Goal: Task Accomplishment & Management: Use online tool/utility

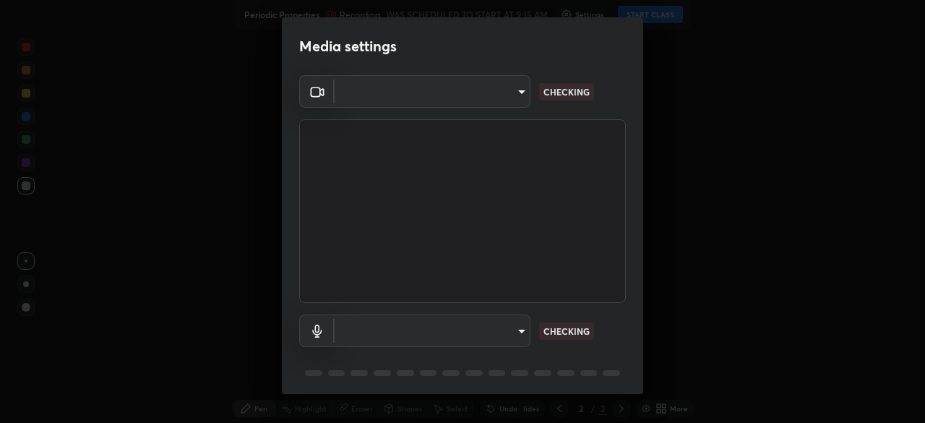
type input "76dab4993bb4d0ea98481a190898d4cac78937782bc999a4cfeb95627a500e2f"
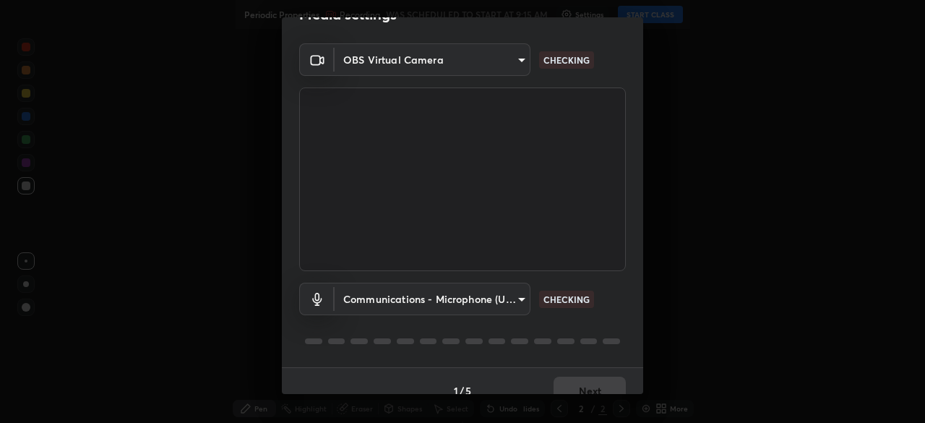
scroll to position [51, 0]
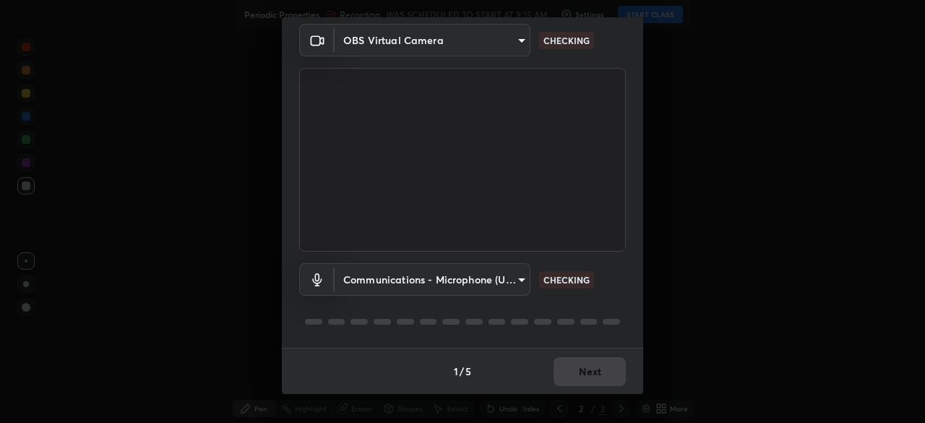
click at [360, 283] on body "Erase all Periodic Properties Recording WAS SCHEDULED TO START AT 9:15 AM Setti…" at bounding box center [462, 211] width 925 height 423
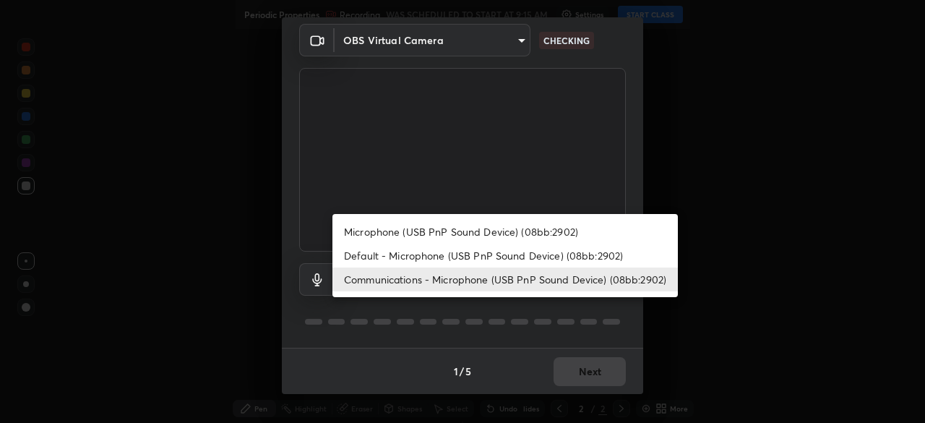
click at [325, 329] on div at bounding box center [462, 211] width 925 height 423
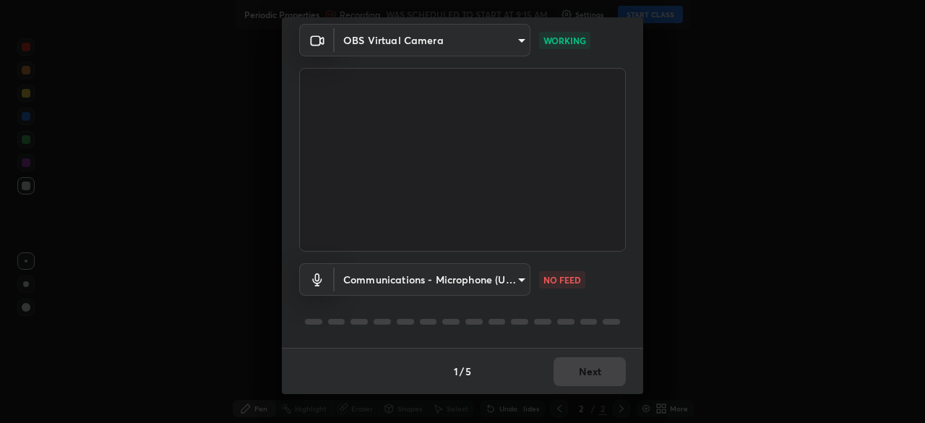
click at [353, 284] on body "Erase all Periodic Properties Recording WAS SCHEDULED TO START AT 9:15 AM Setti…" at bounding box center [462, 211] width 925 height 423
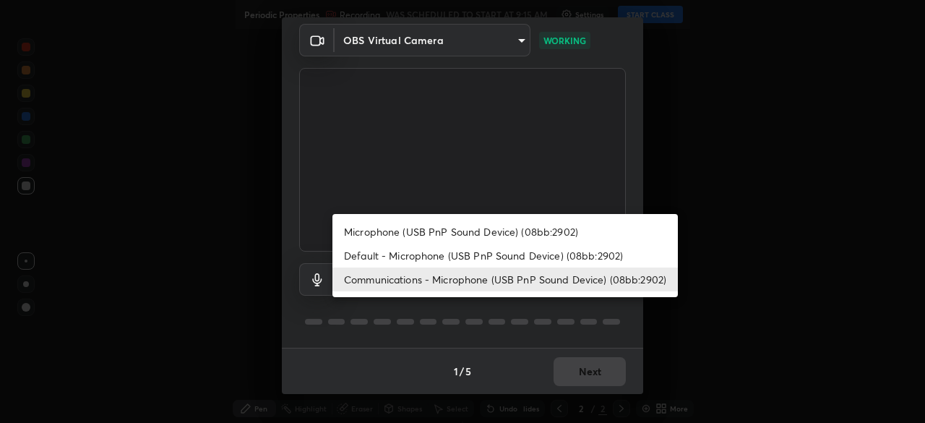
click at [353, 254] on li "Default - Microphone (USB PnP Sound Device) (08bb:2902)" at bounding box center [504, 255] width 345 height 24
type input "default"
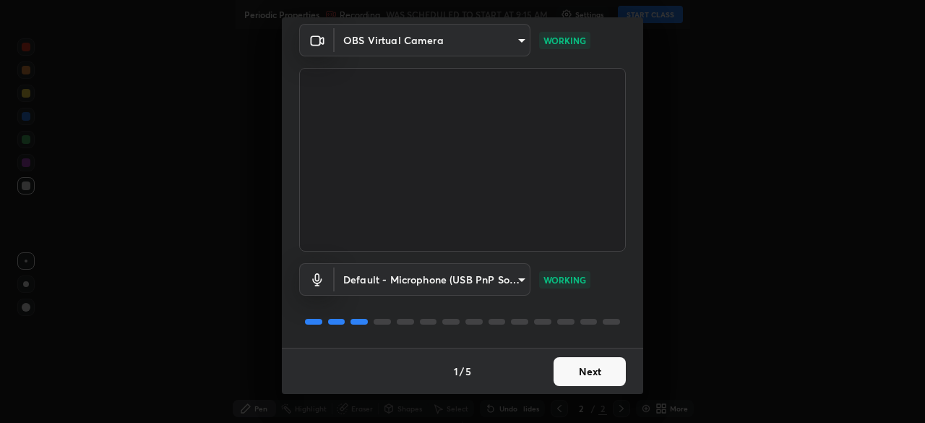
click at [585, 384] on button "Next" at bounding box center [589, 371] width 72 height 29
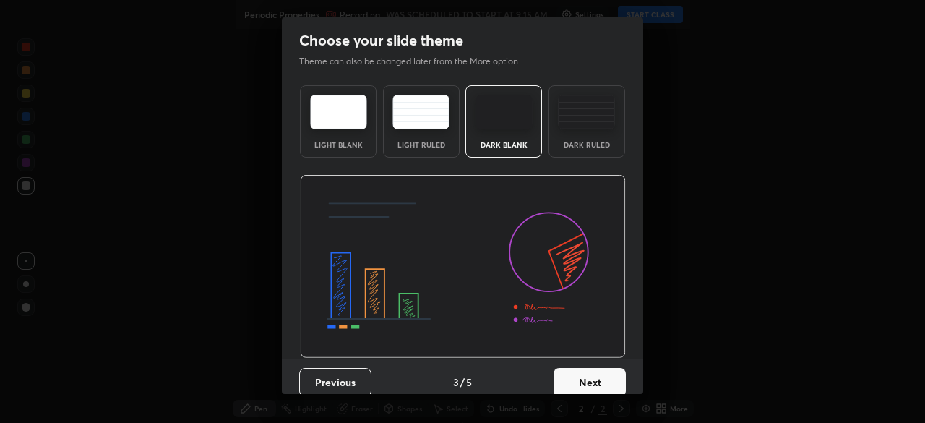
click at [592, 379] on button "Next" at bounding box center [589, 382] width 72 height 29
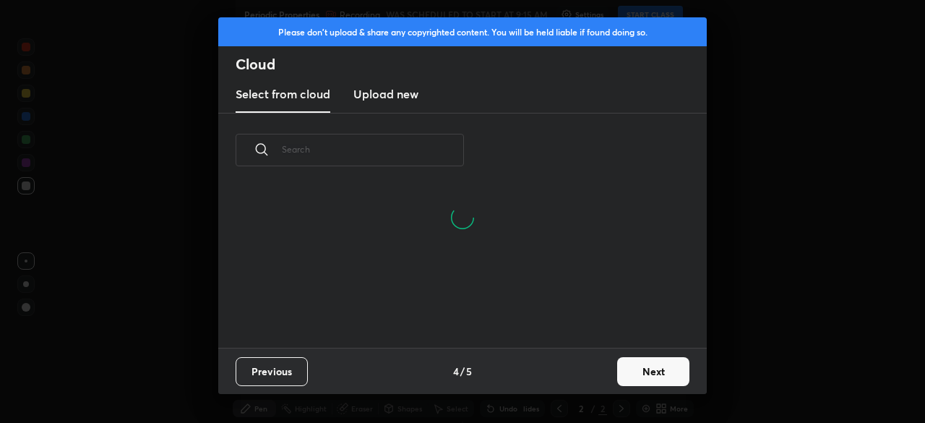
scroll to position [91, 464]
click at [649, 373] on button "Next" at bounding box center [653, 371] width 72 height 29
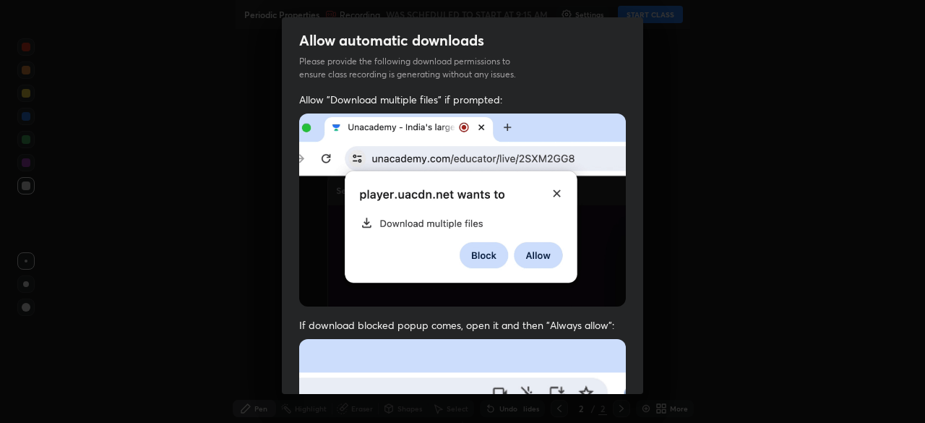
scroll to position [346, 0]
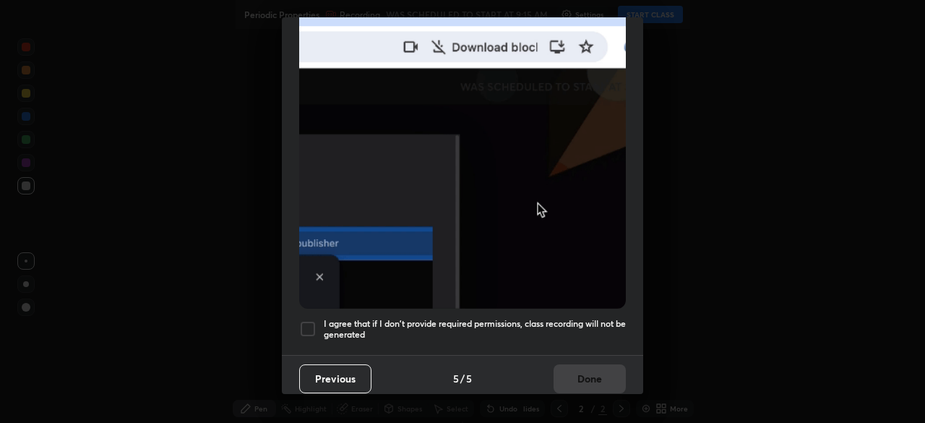
click at [303, 322] on div at bounding box center [307, 328] width 17 height 17
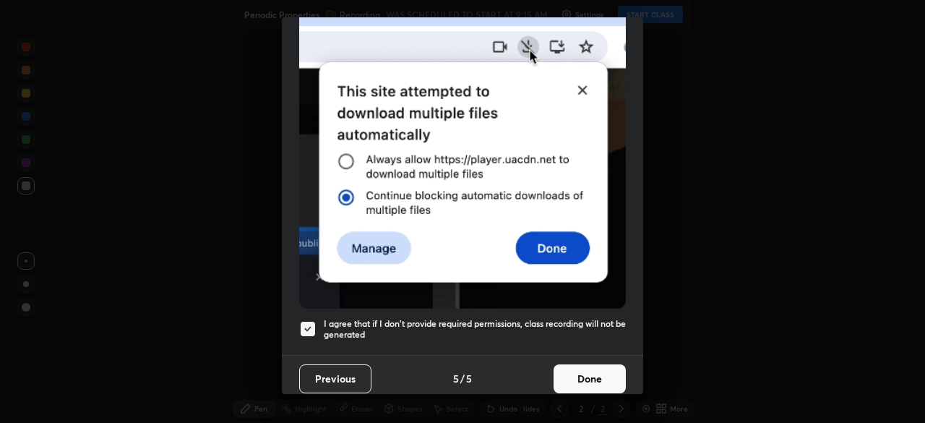
click at [583, 366] on button "Done" at bounding box center [589, 378] width 72 height 29
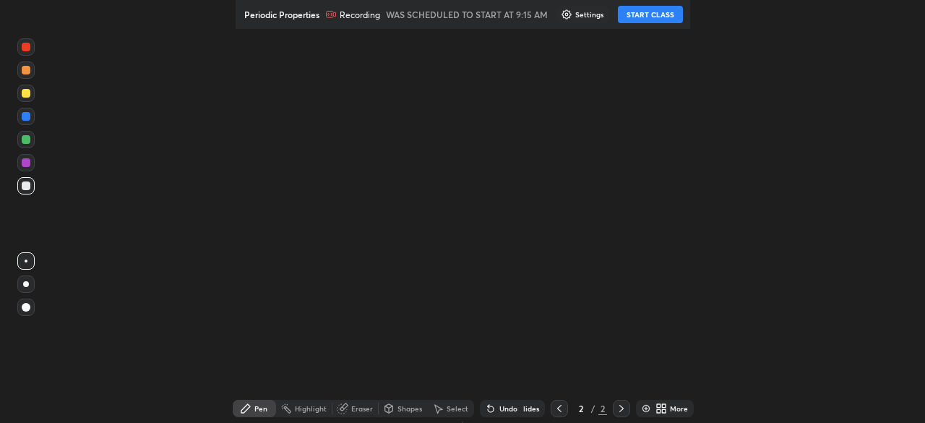
click at [664, 14] on button "START CLASS" at bounding box center [650, 14] width 65 height 17
click at [670, 408] on div "More" at bounding box center [679, 408] width 18 height 7
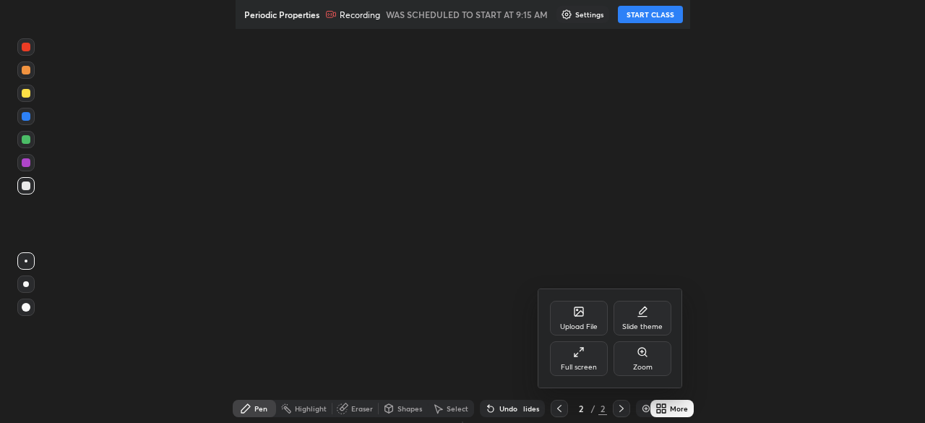
click at [589, 361] on div "Full screen" at bounding box center [579, 358] width 58 height 35
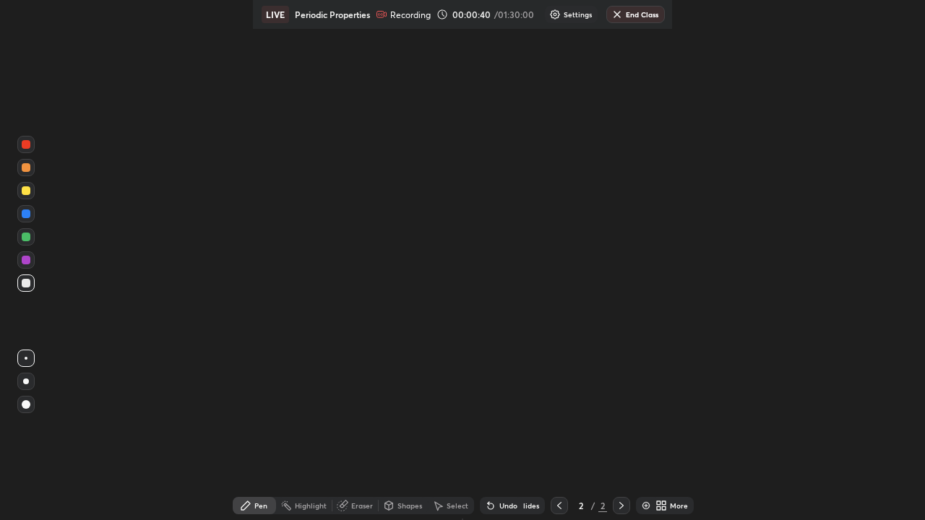
click at [22, 173] on div at bounding box center [25, 167] width 17 height 17
click at [27, 191] on div at bounding box center [26, 190] width 9 height 9
click at [663, 422] on div "More" at bounding box center [671, 505] width 43 height 17
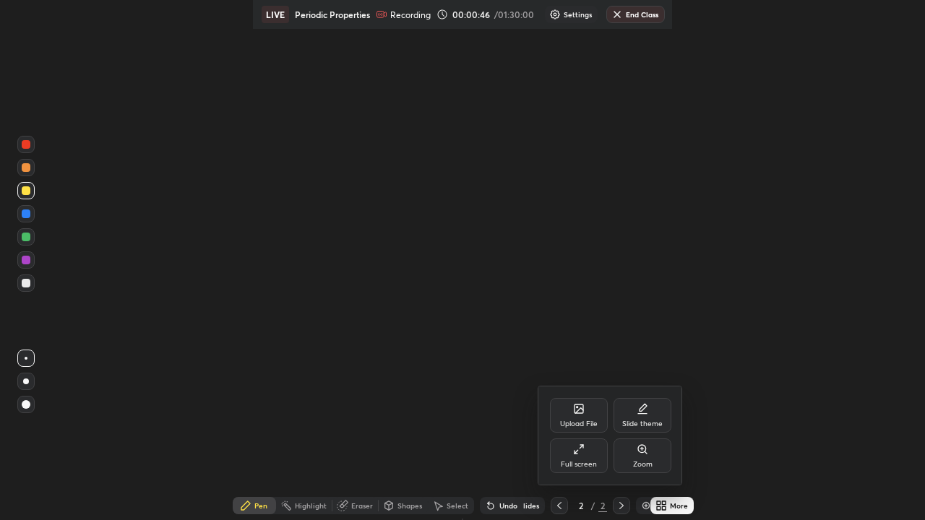
click at [576, 422] on icon at bounding box center [576, 452] width 4 height 4
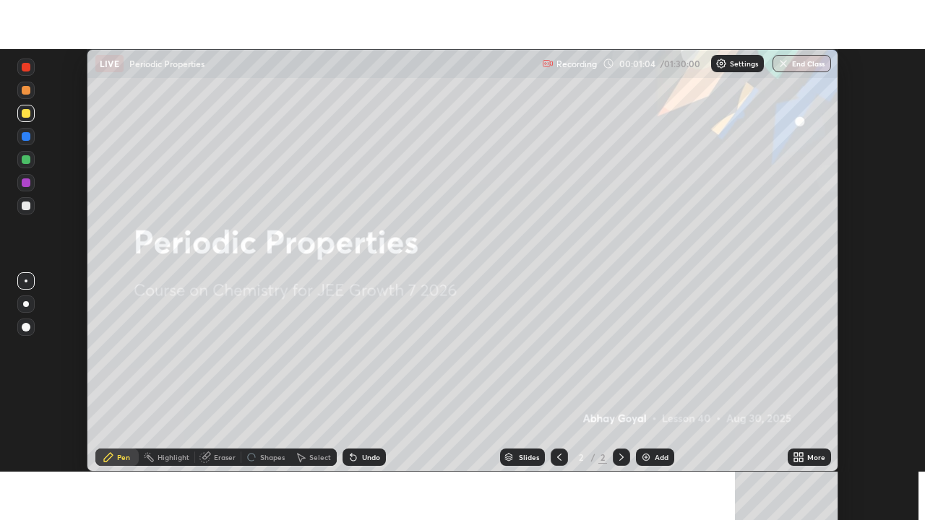
scroll to position [423, 925]
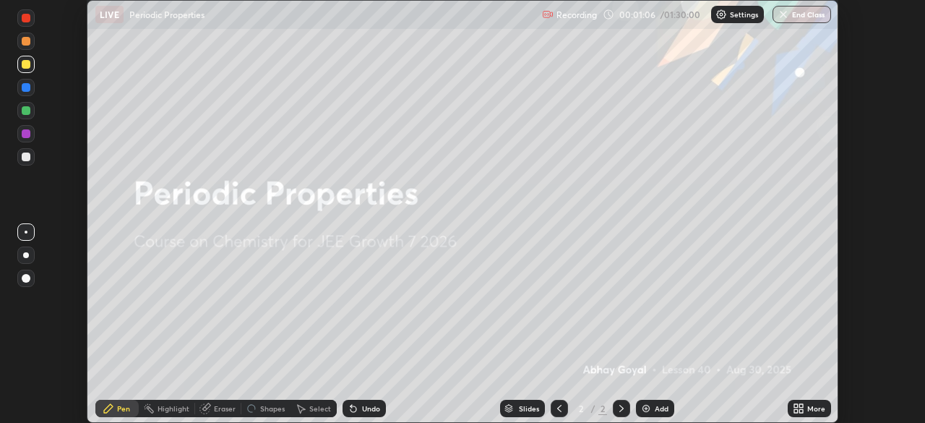
click at [808, 412] on div "More" at bounding box center [816, 408] width 18 height 7
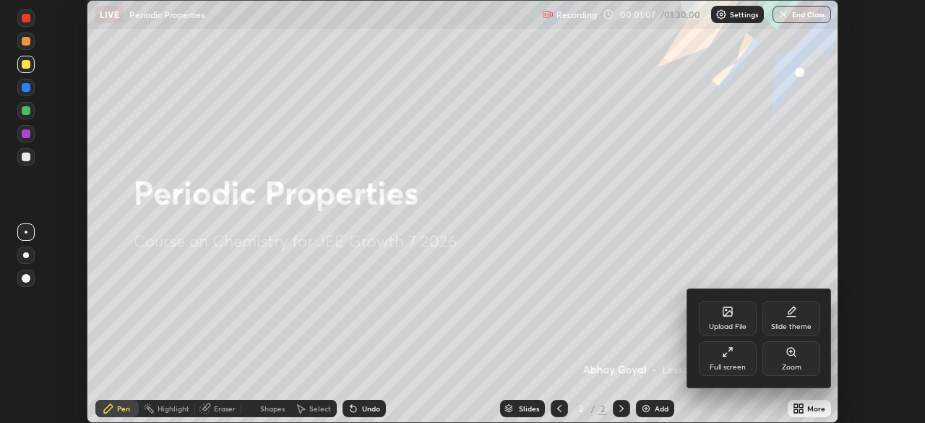
click at [722, 362] on div "Full screen" at bounding box center [728, 358] width 58 height 35
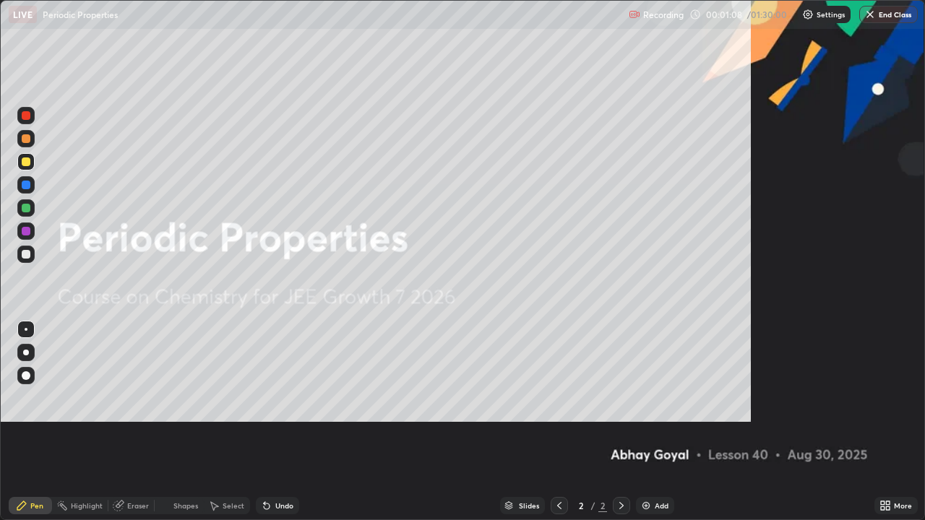
scroll to position [520, 925]
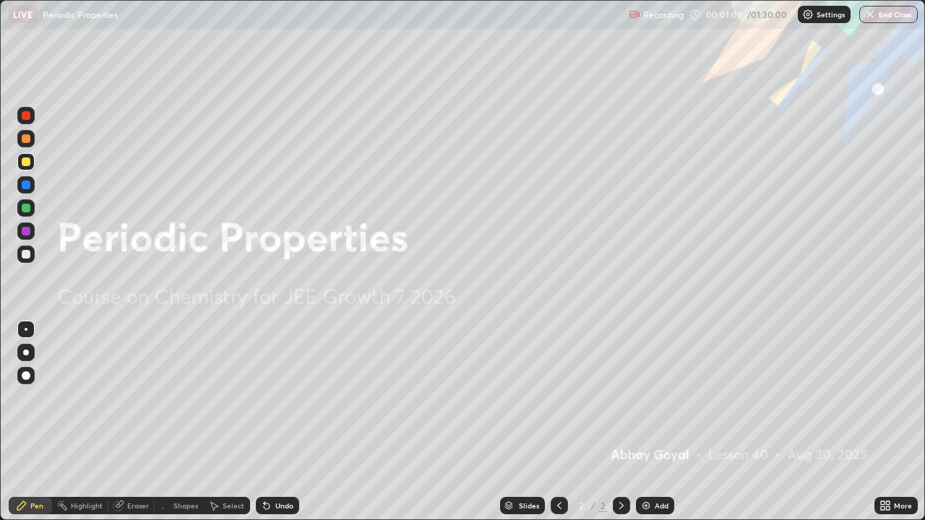
click at [649, 422] on img at bounding box center [646, 506] width 12 height 12
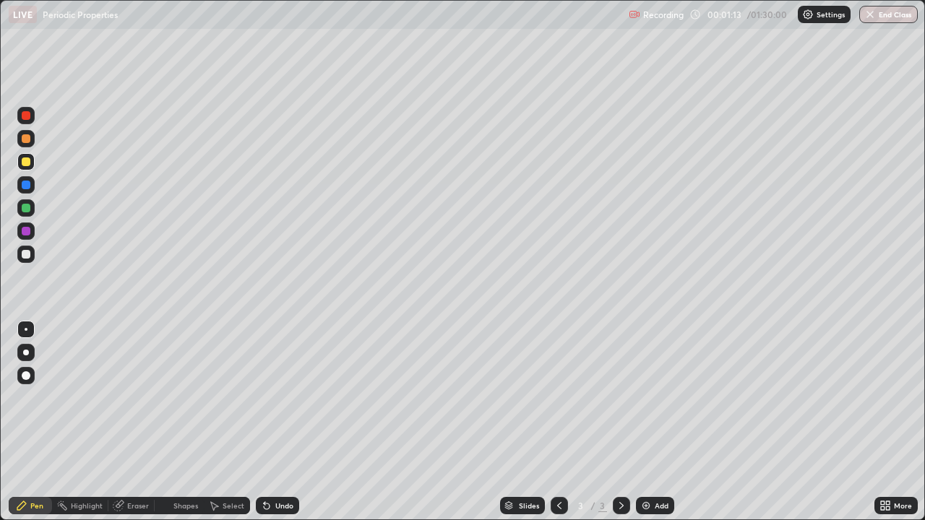
click at [280, 422] on div "Undo" at bounding box center [277, 505] width 43 height 17
click at [665, 422] on div "Add" at bounding box center [655, 505] width 38 height 17
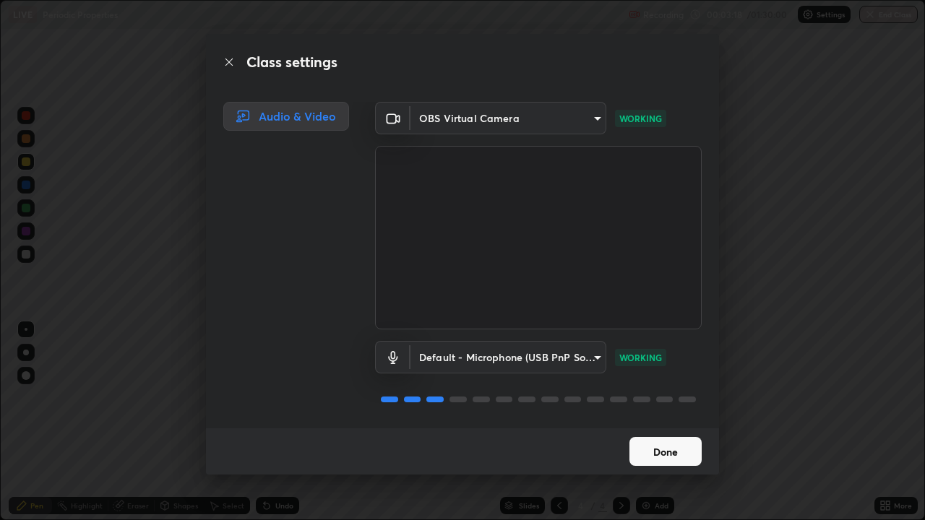
click at [639, 422] on button "Done" at bounding box center [665, 451] width 72 height 29
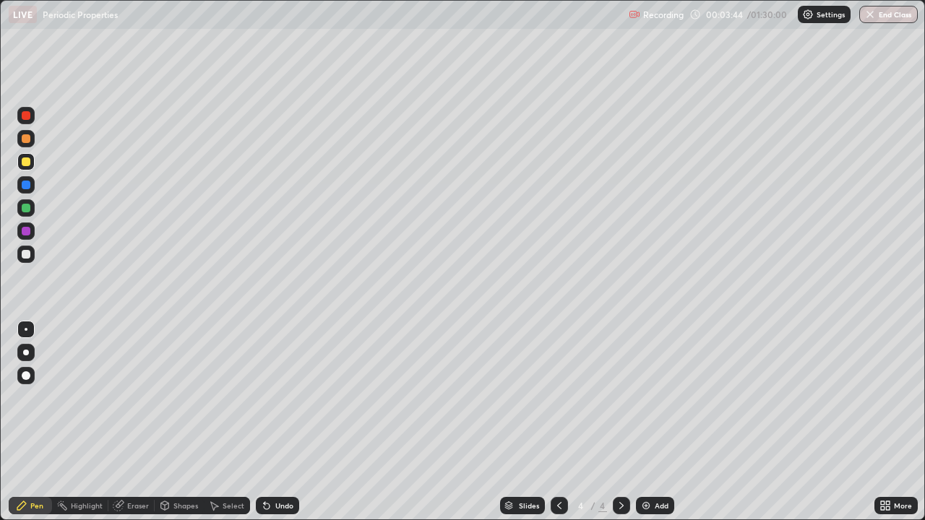
click at [29, 253] on div at bounding box center [26, 254] width 9 height 9
click at [655, 422] on div "Add" at bounding box center [655, 505] width 38 height 17
click at [643, 422] on img at bounding box center [646, 506] width 12 height 12
click at [275, 422] on div "Undo" at bounding box center [277, 505] width 43 height 17
click at [27, 231] on div at bounding box center [26, 231] width 9 height 9
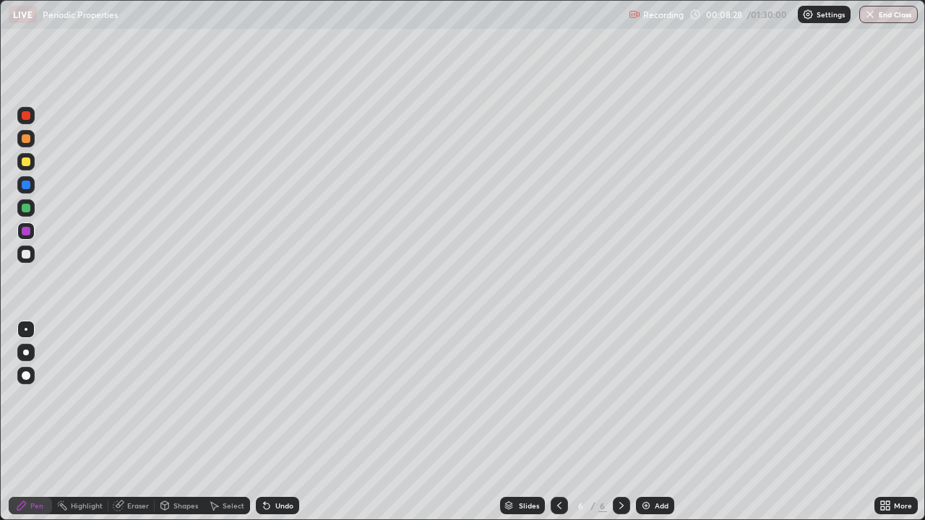
click at [22, 158] on div at bounding box center [26, 161] width 9 height 9
click at [30, 254] on div at bounding box center [26, 254] width 9 height 9
click at [24, 188] on div at bounding box center [26, 185] width 9 height 9
click at [27, 207] on div at bounding box center [26, 208] width 9 height 9
click at [141, 422] on div "Eraser" at bounding box center [131, 505] width 46 height 17
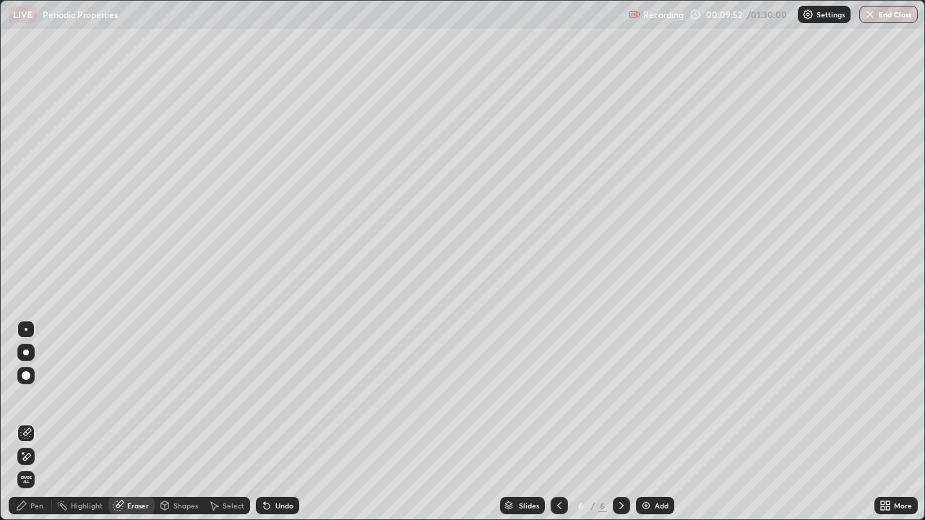
click at [32, 422] on div "Pen" at bounding box center [36, 505] width 13 height 7
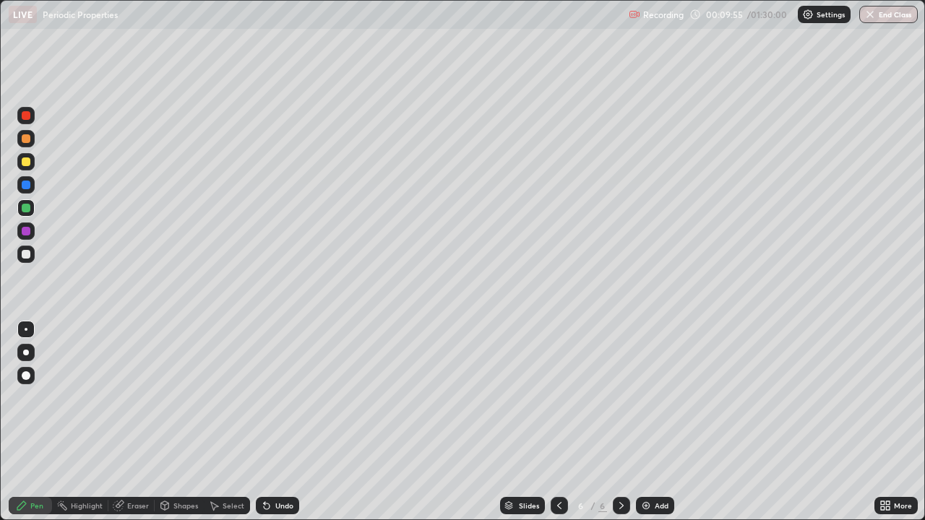
click at [22, 118] on div at bounding box center [26, 115] width 9 height 9
click at [25, 208] on div at bounding box center [26, 208] width 9 height 9
click at [25, 185] on div at bounding box center [26, 185] width 9 height 9
click at [26, 211] on div at bounding box center [26, 208] width 9 height 9
click at [30, 254] on div at bounding box center [26, 254] width 9 height 9
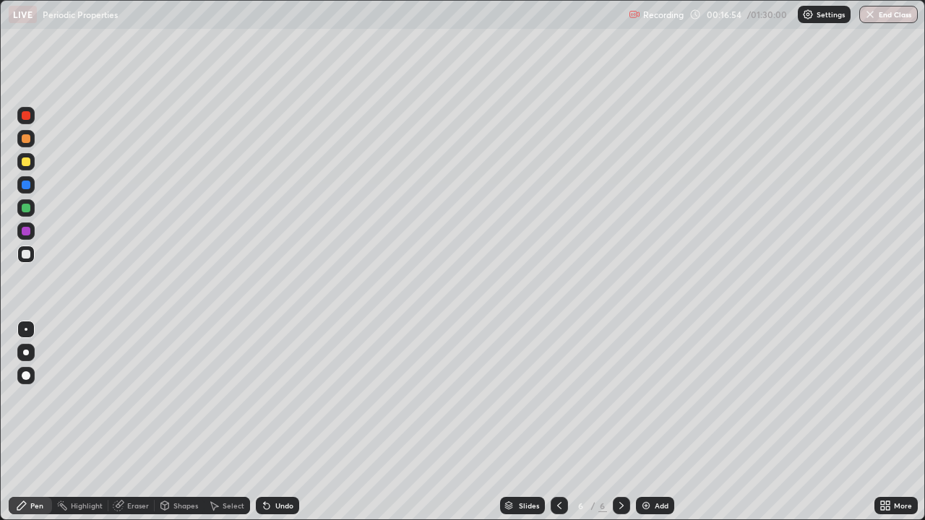
click at [25, 139] on div at bounding box center [26, 138] width 9 height 9
click at [651, 422] on div "Add" at bounding box center [655, 505] width 38 height 17
click at [25, 208] on div at bounding box center [26, 208] width 9 height 9
click at [647, 422] on img at bounding box center [646, 506] width 12 height 12
click at [25, 160] on div at bounding box center [26, 161] width 9 height 9
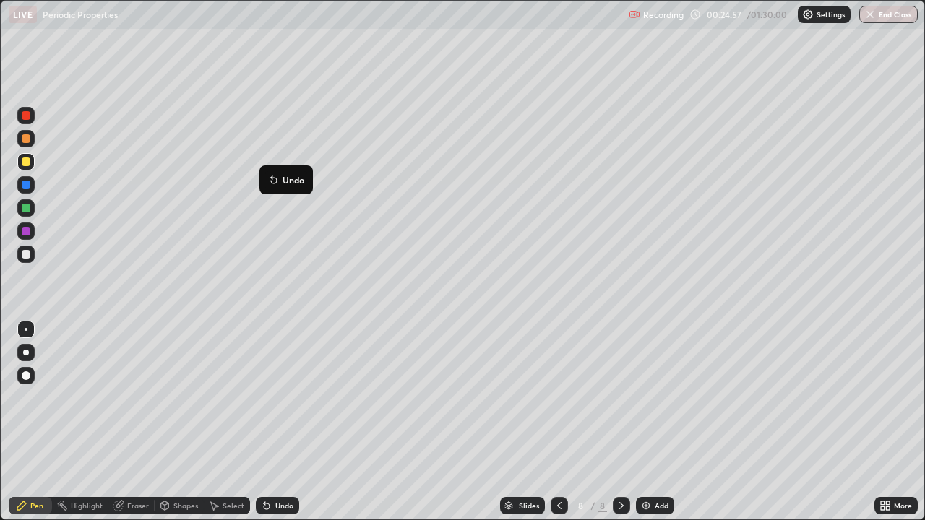
click at [285, 175] on p "Undo" at bounding box center [293, 180] width 22 height 12
click at [24, 229] on div at bounding box center [26, 231] width 9 height 9
click at [275, 422] on div "Undo" at bounding box center [284, 505] width 18 height 7
click at [282, 422] on div "Undo" at bounding box center [274, 505] width 49 height 29
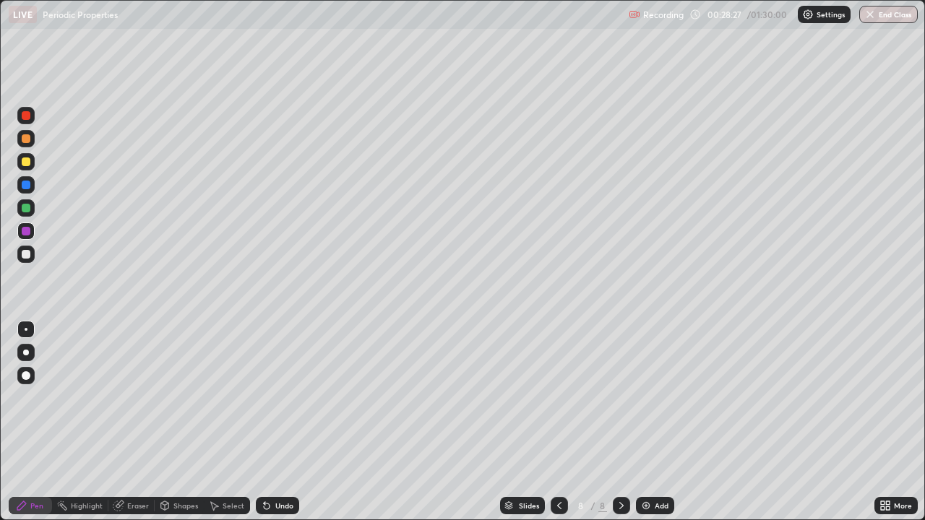
click at [279, 422] on div "Undo" at bounding box center [274, 505] width 49 height 29
click at [282, 422] on div "Undo" at bounding box center [274, 505] width 49 height 29
click at [277, 422] on div "Undo" at bounding box center [277, 505] width 43 height 17
click at [279, 422] on div "Undo" at bounding box center [277, 505] width 43 height 17
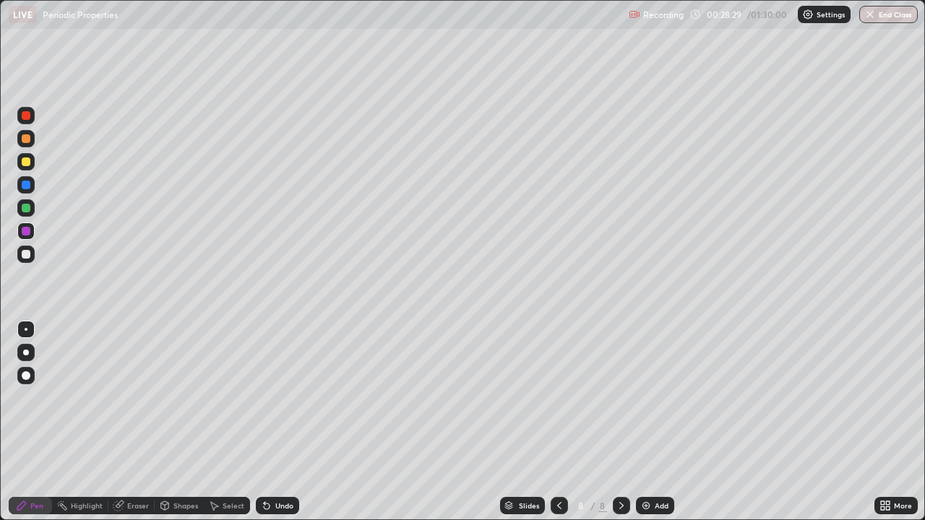
click at [279, 422] on div "Undo" at bounding box center [277, 505] width 43 height 17
click at [285, 422] on div "Undo" at bounding box center [277, 505] width 43 height 17
click at [282, 422] on div "Undo" at bounding box center [284, 505] width 18 height 7
click at [280, 422] on div "Undo" at bounding box center [284, 505] width 18 height 7
click at [277, 422] on div "Undo" at bounding box center [277, 505] width 43 height 17
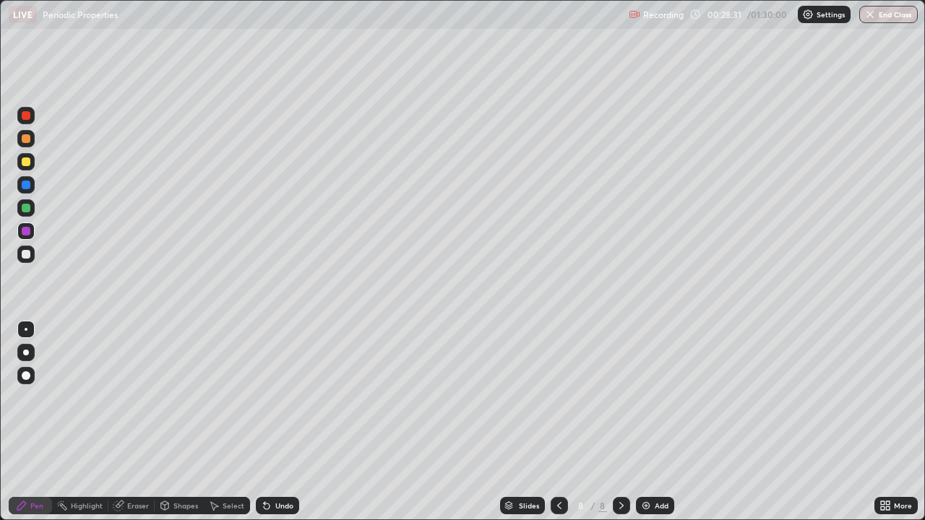
click at [27, 254] on div at bounding box center [26, 254] width 9 height 9
click at [652, 422] on div "Add" at bounding box center [655, 505] width 38 height 17
click at [26, 162] on div at bounding box center [26, 161] width 9 height 9
click at [27, 130] on div at bounding box center [25, 138] width 17 height 17
click at [22, 207] on div at bounding box center [26, 208] width 9 height 9
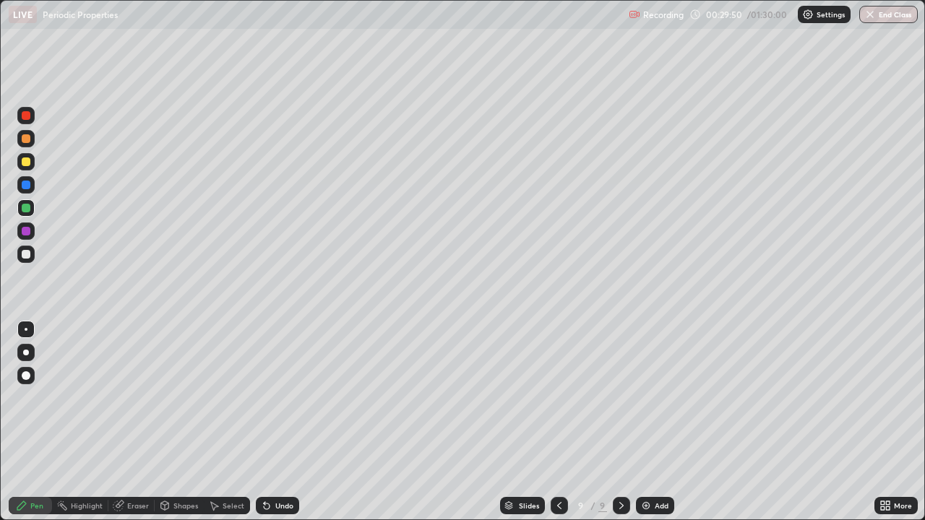
click at [26, 253] on div at bounding box center [26, 254] width 9 height 9
click at [281, 422] on div "Undo" at bounding box center [284, 505] width 18 height 7
click at [278, 422] on div "Undo" at bounding box center [277, 505] width 43 height 17
click at [269, 422] on icon at bounding box center [267, 506] width 12 height 12
click at [177, 422] on div "Shapes" at bounding box center [185, 505] width 25 height 7
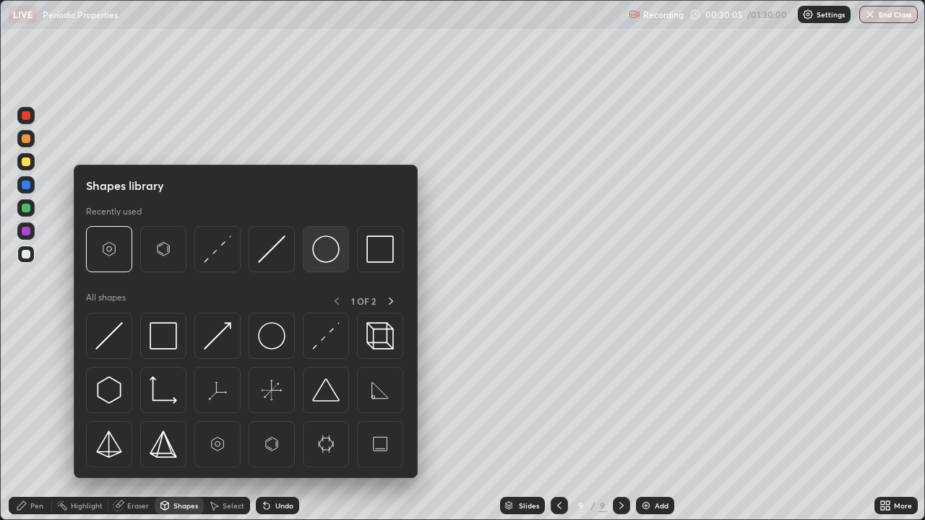
click at [321, 246] on img at bounding box center [325, 249] width 27 height 27
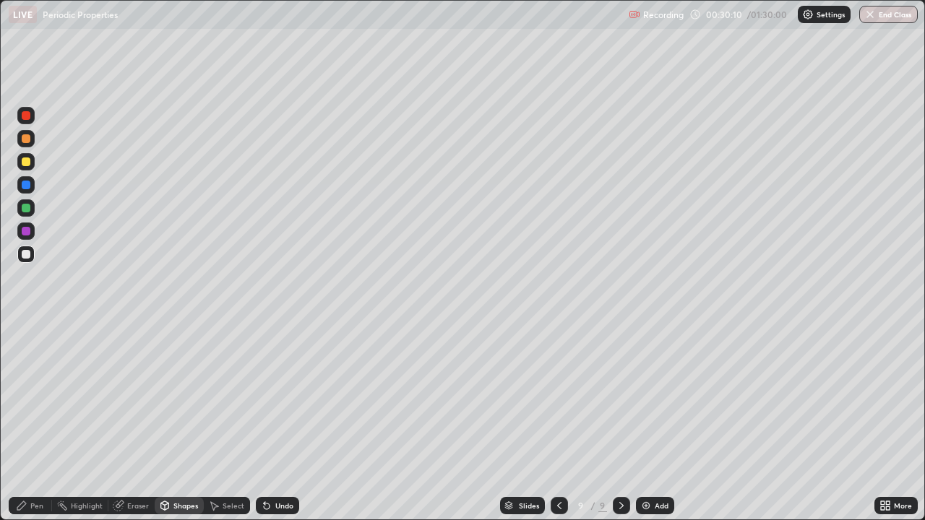
click at [33, 422] on div "Pen" at bounding box center [36, 505] width 13 height 7
click at [29, 207] on div at bounding box center [26, 208] width 9 height 9
click at [27, 181] on div at bounding box center [26, 185] width 9 height 9
click at [23, 135] on div at bounding box center [26, 138] width 9 height 9
click at [27, 259] on div at bounding box center [25, 254] width 17 height 17
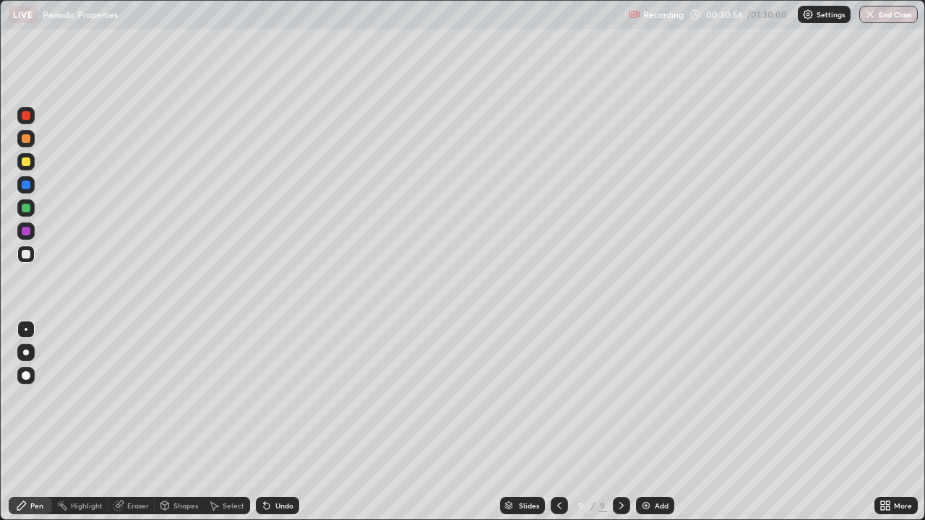
click at [27, 207] on div at bounding box center [26, 208] width 9 height 9
click at [280, 422] on div "Undo" at bounding box center [277, 505] width 43 height 17
click at [281, 422] on div "Undo" at bounding box center [284, 505] width 18 height 7
click at [280, 422] on div "Undo" at bounding box center [284, 505] width 18 height 7
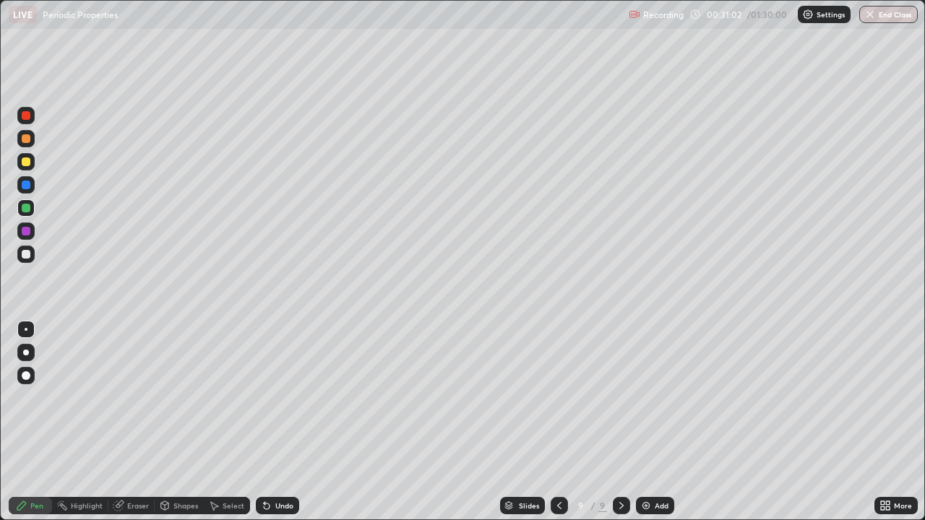
click at [280, 422] on div "Undo" at bounding box center [284, 505] width 18 height 7
click at [276, 422] on div "Undo" at bounding box center [284, 505] width 18 height 7
click at [278, 422] on div "Undo" at bounding box center [284, 505] width 18 height 7
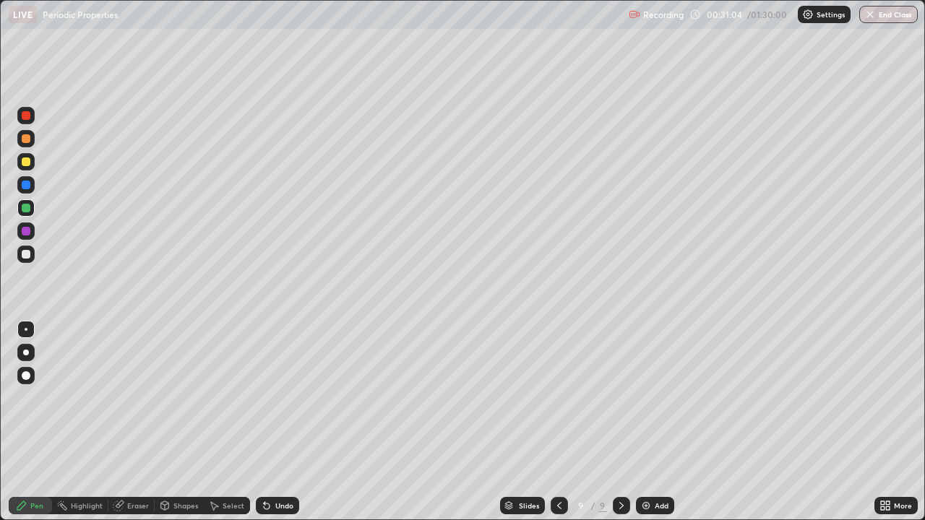
click at [29, 163] on div at bounding box center [26, 161] width 9 height 9
click at [27, 137] on div at bounding box center [26, 138] width 9 height 9
click at [24, 183] on div at bounding box center [26, 185] width 9 height 9
click at [277, 422] on div "Undo" at bounding box center [277, 505] width 43 height 17
click at [280, 422] on div "Undo" at bounding box center [277, 505] width 43 height 17
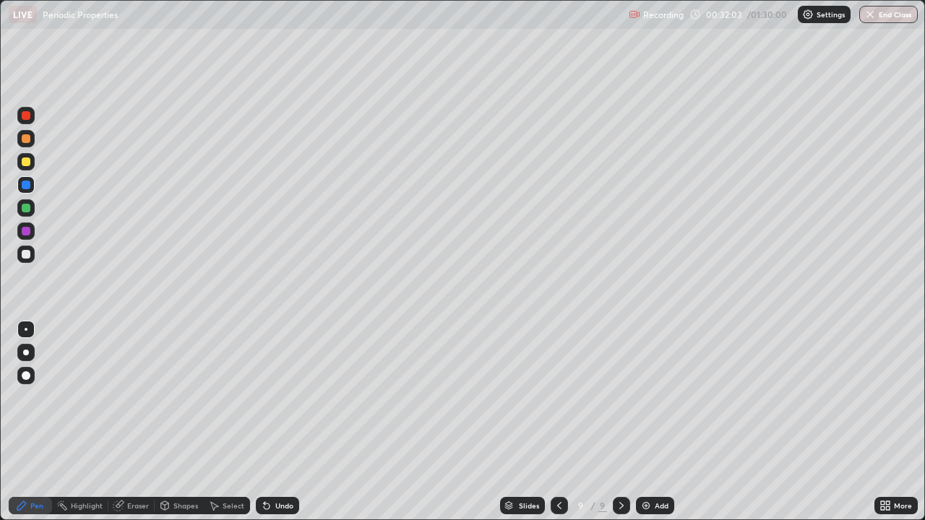
click at [283, 422] on div "Undo" at bounding box center [284, 505] width 18 height 7
click at [282, 422] on div "Undo" at bounding box center [284, 505] width 18 height 7
click at [285, 422] on div "Undo" at bounding box center [284, 505] width 18 height 7
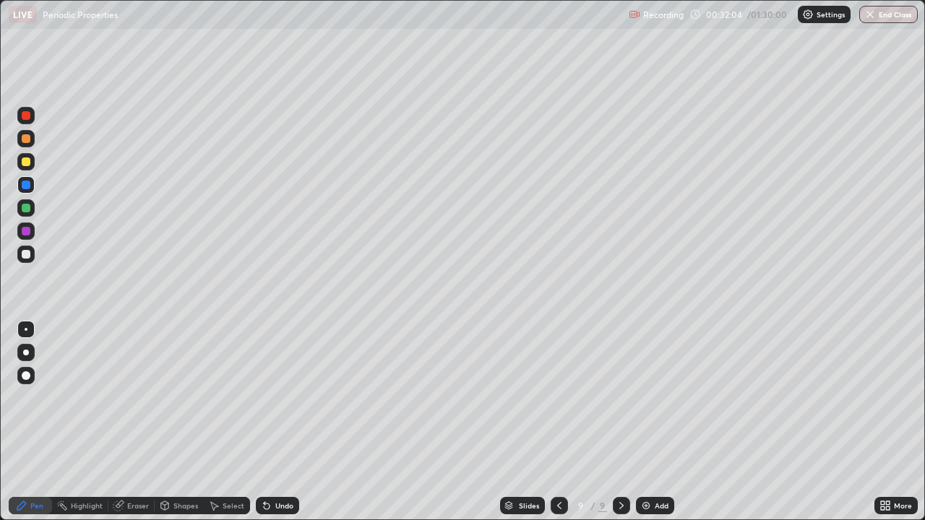
click at [288, 422] on div "Undo" at bounding box center [277, 505] width 43 height 17
click at [287, 422] on div "Undo" at bounding box center [277, 505] width 43 height 17
click at [287, 422] on div "Undo" at bounding box center [284, 505] width 18 height 7
click at [288, 422] on div "Undo" at bounding box center [284, 505] width 18 height 7
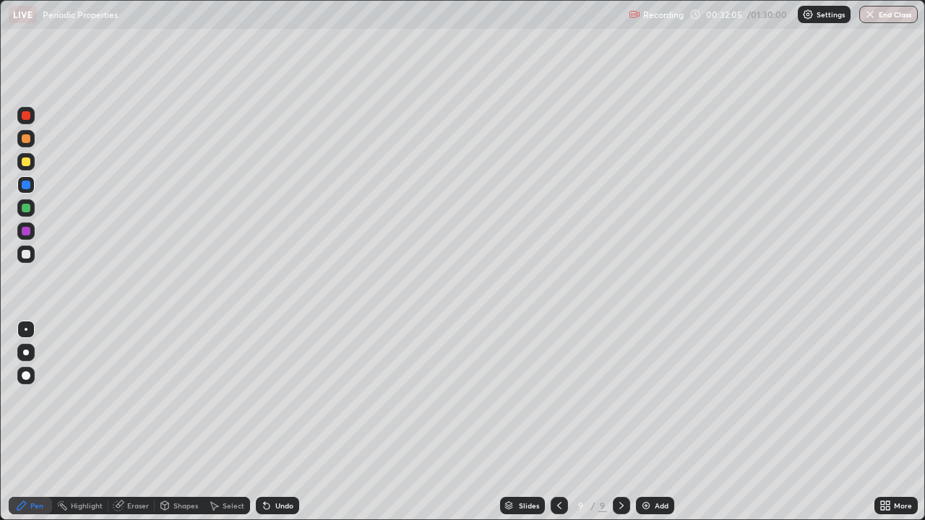
click at [288, 422] on div "Undo" at bounding box center [284, 505] width 18 height 7
click at [283, 422] on div "Undo" at bounding box center [284, 505] width 18 height 7
click at [282, 422] on div "Undo" at bounding box center [277, 505] width 43 height 17
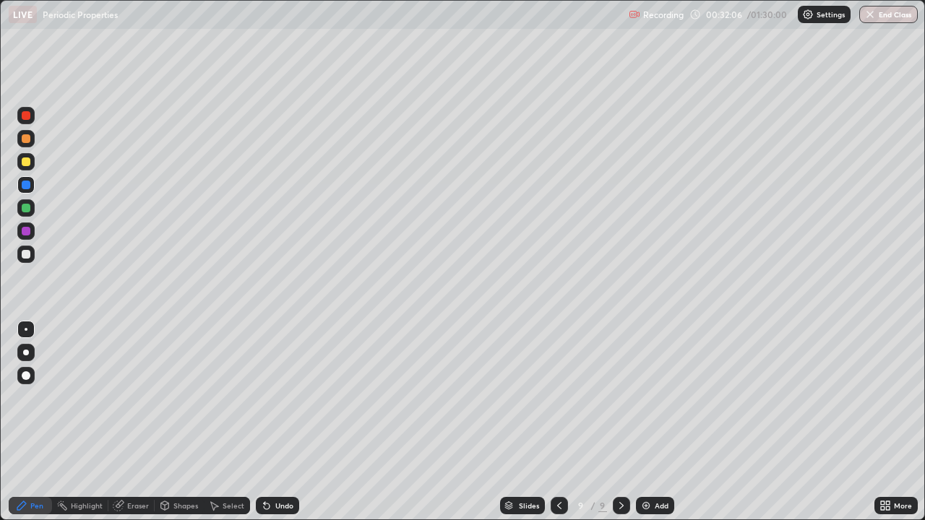
click at [282, 422] on div "Undo" at bounding box center [277, 505] width 43 height 17
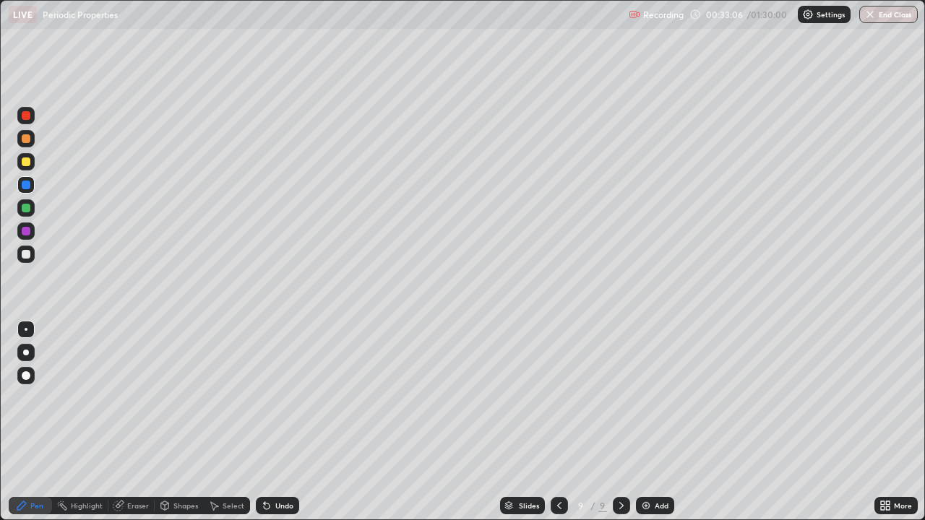
click at [27, 231] on div at bounding box center [26, 231] width 9 height 9
click at [28, 206] on div at bounding box center [26, 208] width 9 height 9
click at [25, 162] on div at bounding box center [26, 161] width 9 height 9
click at [26, 248] on div at bounding box center [25, 254] width 17 height 17
click at [25, 160] on div at bounding box center [26, 161] width 9 height 9
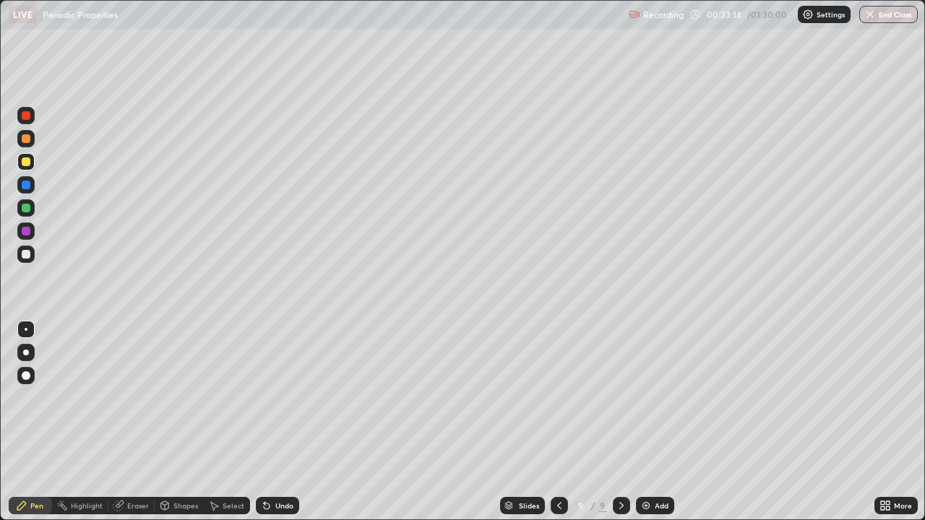
click at [25, 209] on div at bounding box center [26, 208] width 9 height 9
click at [25, 155] on div at bounding box center [25, 161] width 17 height 17
click at [24, 164] on div at bounding box center [26, 161] width 9 height 9
click at [649, 422] on img at bounding box center [646, 506] width 12 height 12
click at [26, 184] on div at bounding box center [26, 185] width 9 height 9
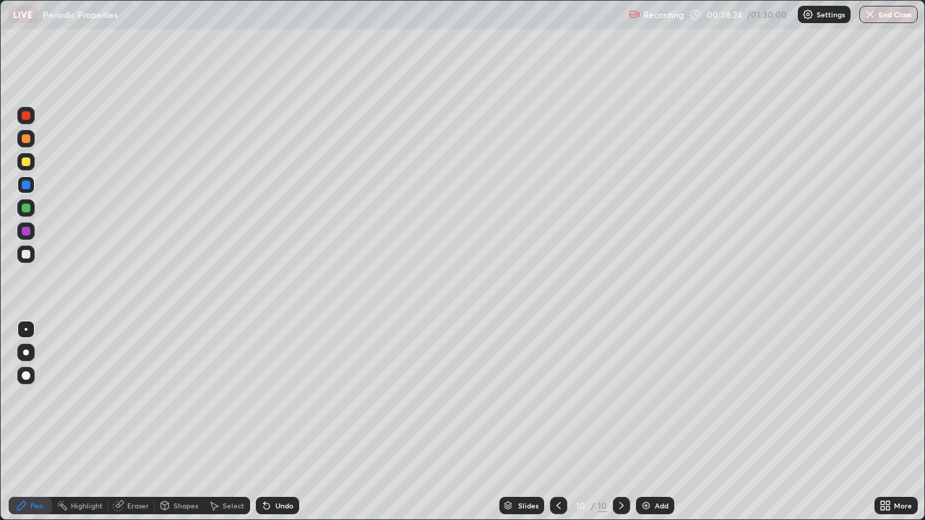
click at [27, 163] on div at bounding box center [26, 161] width 9 height 9
click at [659, 422] on div "Add" at bounding box center [662, 505] width 14 height 7
click at [137, 422] on div "Eraser" at bounding box center [138, 505] width 22 height 7
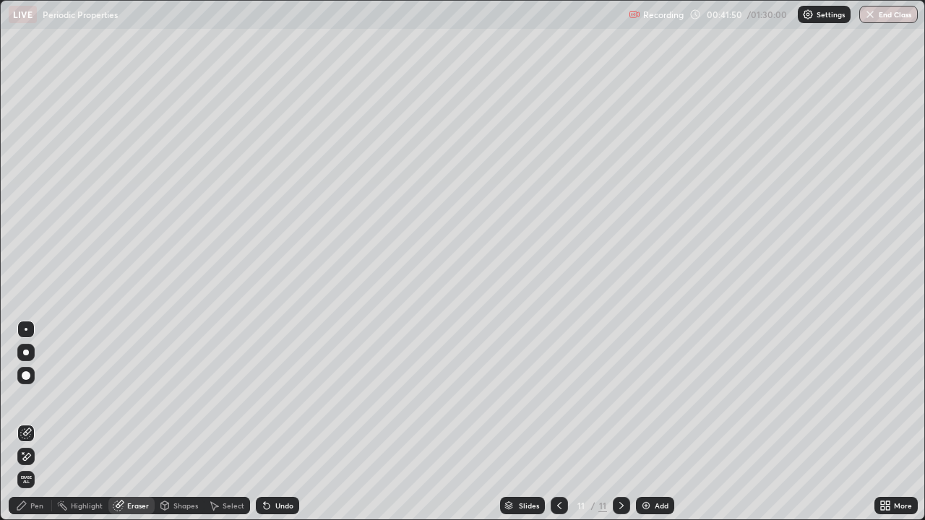
click at [38, 422] on div "Pen" at bounding box center [30, 505] width 43 height 17
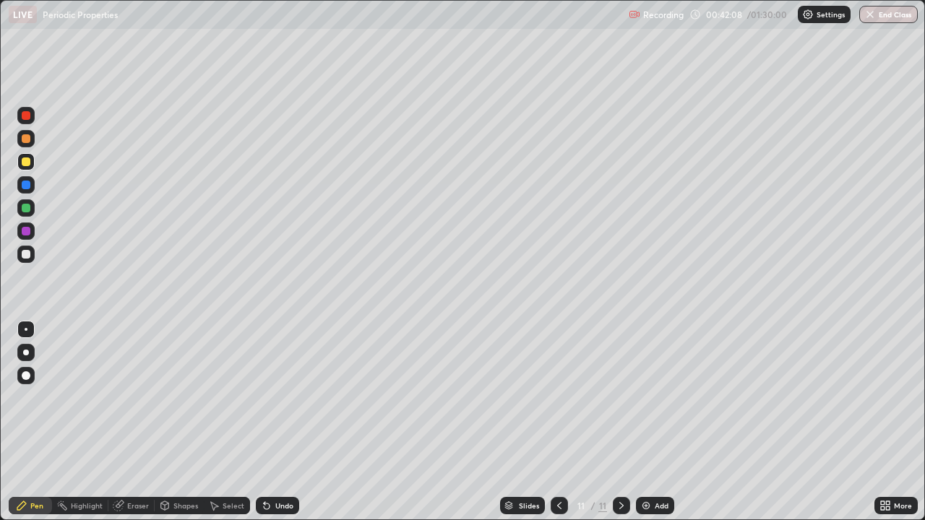
click at [22, 160] on div at bounding box center [26, 161] width 9 height 9
click at [25, 162] on div at bounding box center [26, 161] width 9 height 9
click at [20, 178] on div at bounding box center [25, 184] width 17 height 17
click at [558, 422] on icon at bounding box center [559, 506] width 12 height 12
click at [602, 422] on div "11" at bounding box center [602, 505] width 9 height 13
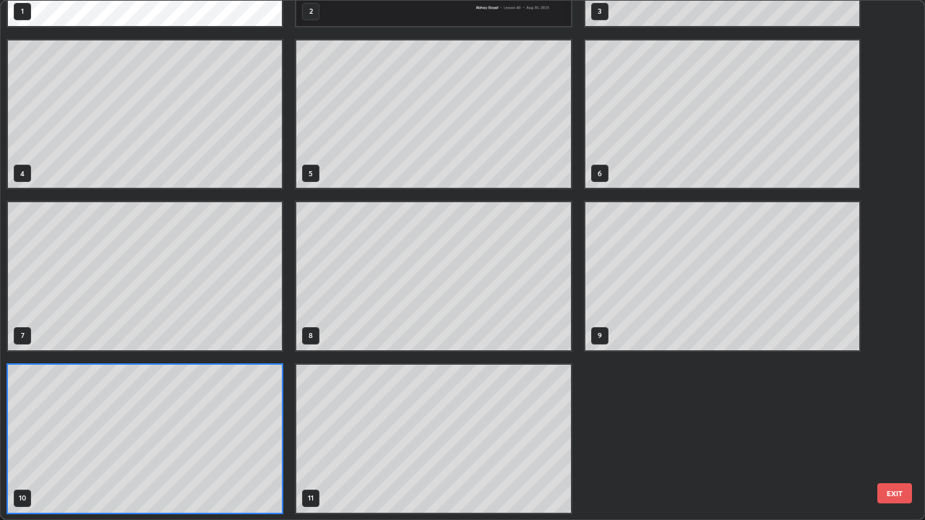
scroll to position [514, 916]
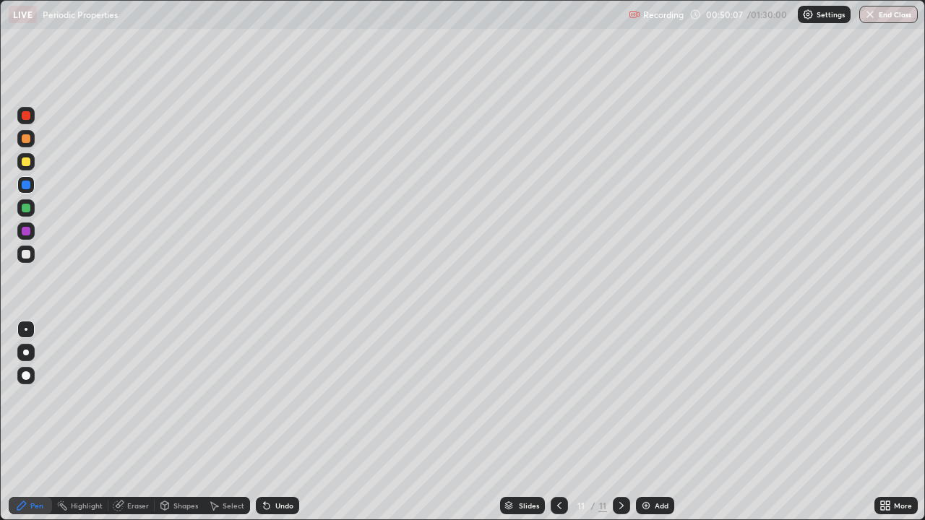
click at [652, 422] on div "Add" at bounding box center [655, 505] width 38 height 17
click at [558, 422] on icon at bounding box center [559, 506] width 12 height 12
click at [620, 422] on icon at bounding box center [621, 506] width 12 height 12
click at [24, 248] on div at bounding box center [25, 254] width 17 height 17
click at [282, 422] on div "Undo" at bounding box center [277, 505] width 43 height 17
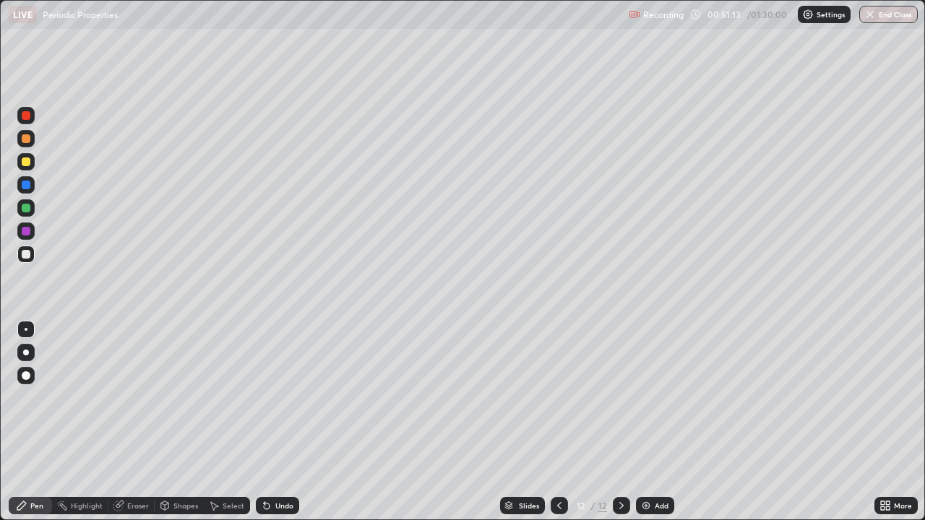
click at [281, 422] on div "Undo" at bounding box center [277, 505] width 43 height 17
click at [283, 422] on div "Undo" at bounding box center [277, 505] width 43 height 17
click at [285, 422] on div "Undo" at bounding box center [284, 505] width 18 height 7
click at [287, 422] on div "Undo" at bounding box center [277, 505] width 43 height 17
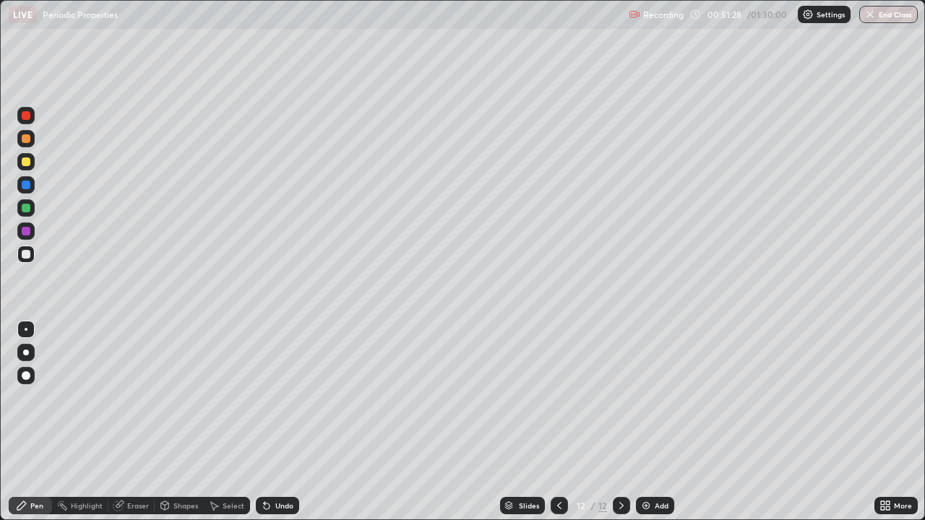
click at [26, 160] on div at bounding box center [26, 161] width 9 height 9
click at [20, 139] on div at bounding box center [25, 138] width 17 height 17
click at [846, 22] on div "Recording 00:52:25 / 01:30:00 Settings End Class" at bounding box center [772, 15] width 289 height 28
click at [25, 249] on div at bounding box center [25, 254] width 17 height 17
click at [24, 165] on div at bounding box center [26, 161] width 9 height 9
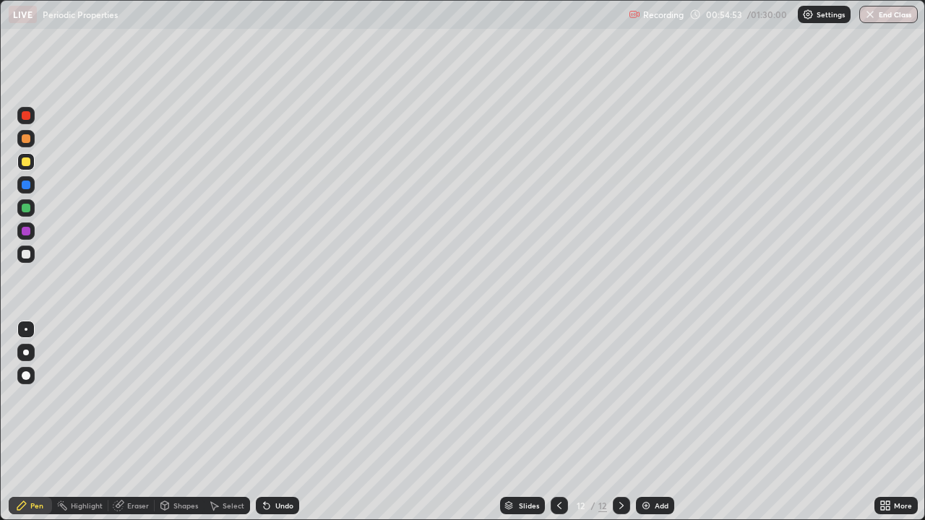
click at [25, 253] on div at bounding box center [26, 254] width 9 height 9
click at [134, 422] on div "Eraser" at bounding box center [138, 505] width 22 height 7
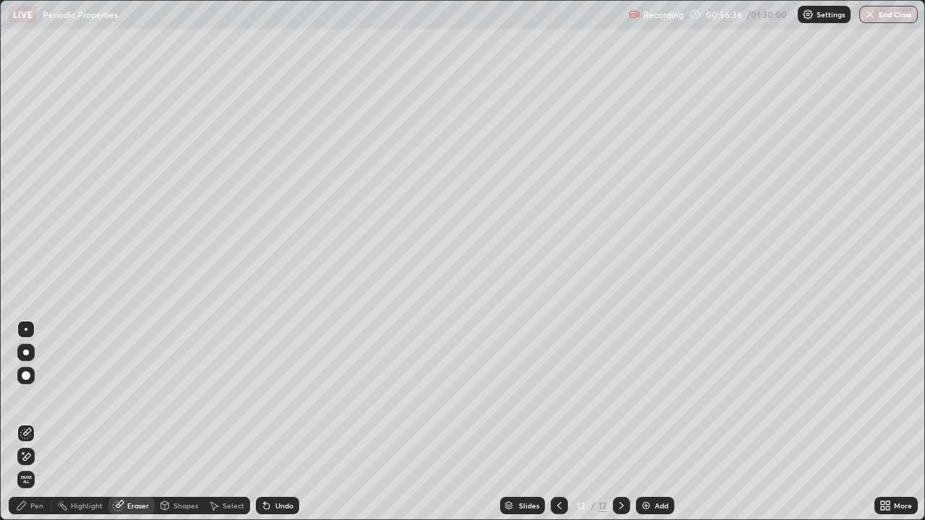
click at [40, 422] on div "Pen" at bounding box center [36, 505] width 13 height 7
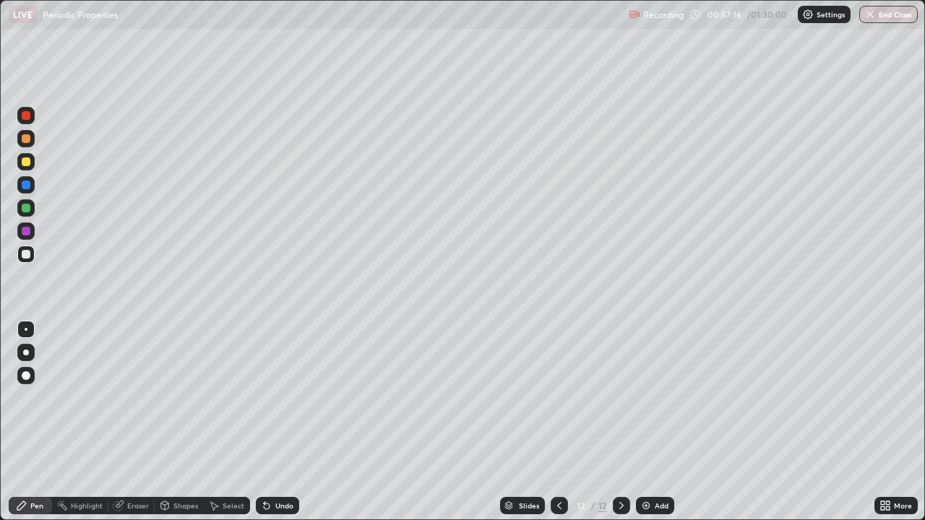
click at [652, 422] on div "Add" at bounding box center [655, 505] width 38 height 17
click at [26, 137] on div at bounding box center [26, 138] width 9 height 9
click at [656, 422] on div "Add" at bounding box center [662, 505] width 14 height 7
click at [22, 207] on div at bounding box center [26, 208] width 9 height 9
click at [136, 422] on div "Eraser" at bounding box center [138, 505] width 22 height 7
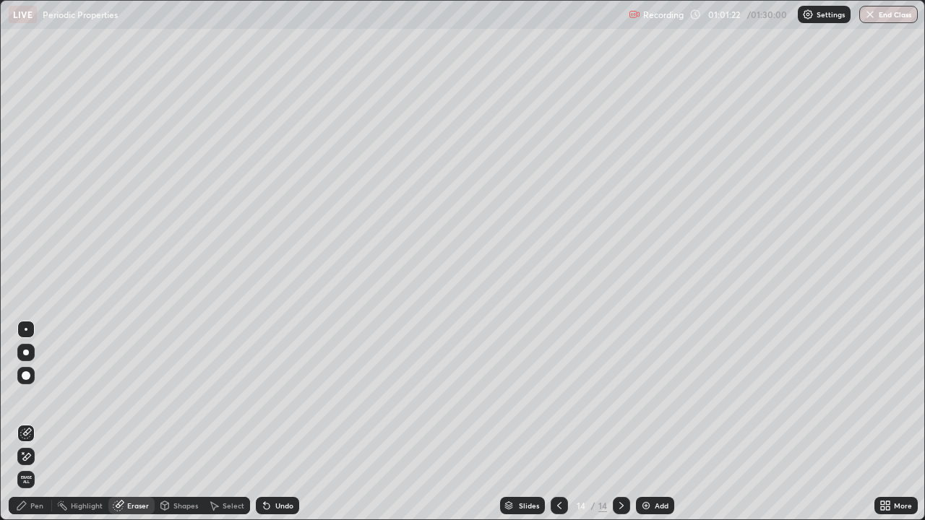
click at [43, 422] on div "Pen" at bounding box center [36, 505] width 13 height 7
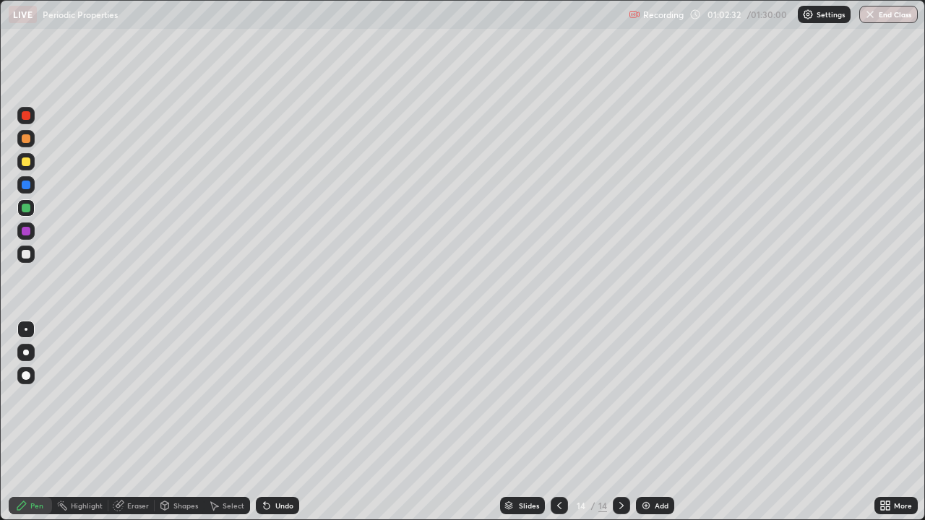
click at [556, 422] on icon at bounding box center [559, 506] width 12 height 12
click at [553, 422] on icon at bounding box center [559, 506] width 12 height 12
click at [621, 422] on div at bounding box center [621, 505] width 17 height 17
click at [618, 422] on icon at bounding box center [621, 506] width 12 height 12
click at [28, 251] on div at bounding box center [26, 254] width 9 height 9
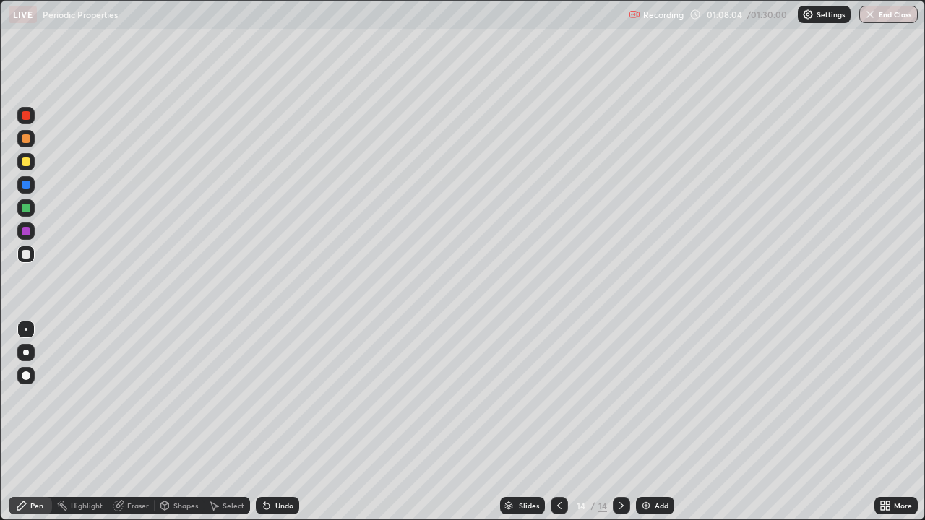
click at [558, 422] on div at bounding box center [558, 505] width 17 height 17
click at [559, 422] on icon at bounding box center [559, 506] width 12 height 12
click at [556, 422] on icon at bounding box center [559, 506] width 12 height 12
click at [620, 422] on icon at bounding box center [621, 506] width 12 height 12
click at [275, 422] on div "Undo" at bounding box center [284, 505] width 18 height 7
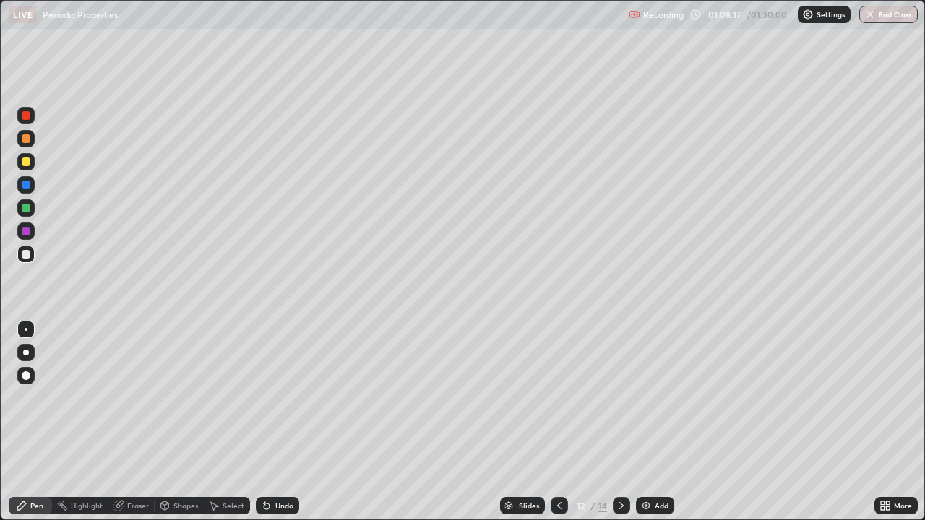
click at [27, 209] on div at bounding box center [26, 208] width 9 height 9
click at [613, 422] on div at bounding box center [621, 505] width 17 height 17
click at [602, 422] on div "14" at bounding box center [602, 505] width 9 height 13
click at [656, 422] on div "Add" at bounding box center [662, 505] width 14 height 7
click at [26, 253] on div at bounding box center [26, 254] width 9 height 9
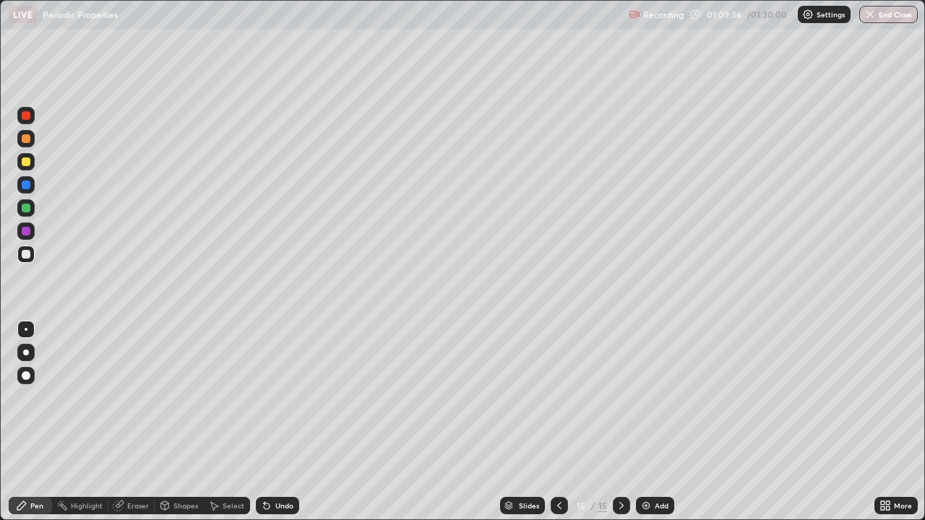
click at [27, 254] on div at bounding box center [26, 254] width 9 height 9
click at [189, 422] on div "Shapes" at bounding box center [179, 505] width 49 height 29
click at [29, 422] on div "Pen" at bounding box center [30, 505] width 43 height 17
click at [276, 422] on div "Undo" at bounding box center [284, 505] width 18 height 7
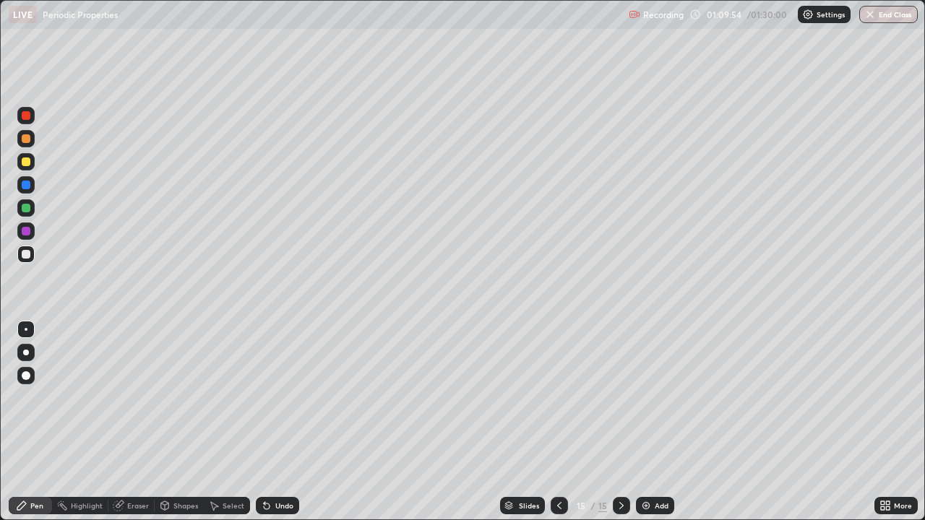
click at [276, 422] on div "Undo" at bounding box center [284, 505] width 18 height 7
click at [275, 422] on div "Undo" at bounding box center [284, 505] width 18 height 7
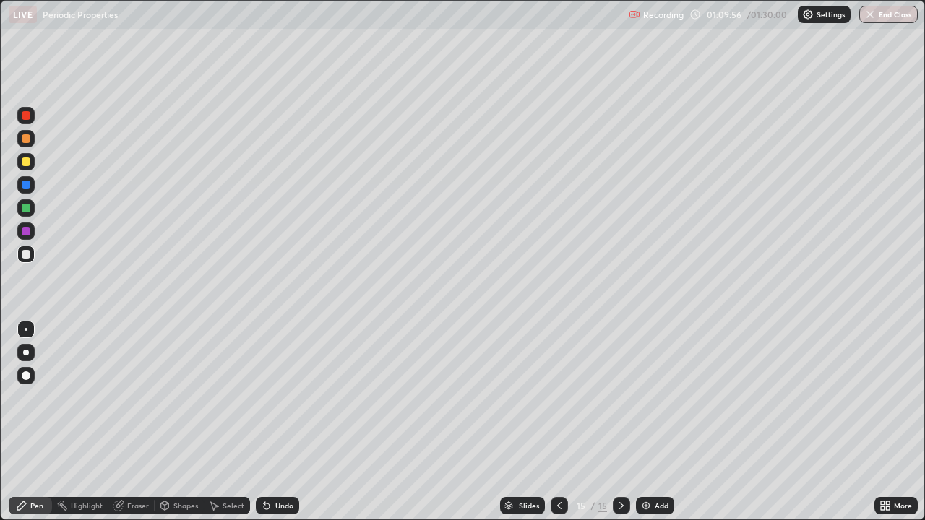
click at [275, 422] on div "Undo" at bounding box center [284, 505] width 18 height 7
click at [23, 227] on div at bounding box center [26, 231] width 9 height 9
click at [257, 422] on div "Undo" at bounding box center [277, 505] width 43 height 17
click at [136, 422] on div "Eraser" at bounding box center [138, 505] width 22 height 7
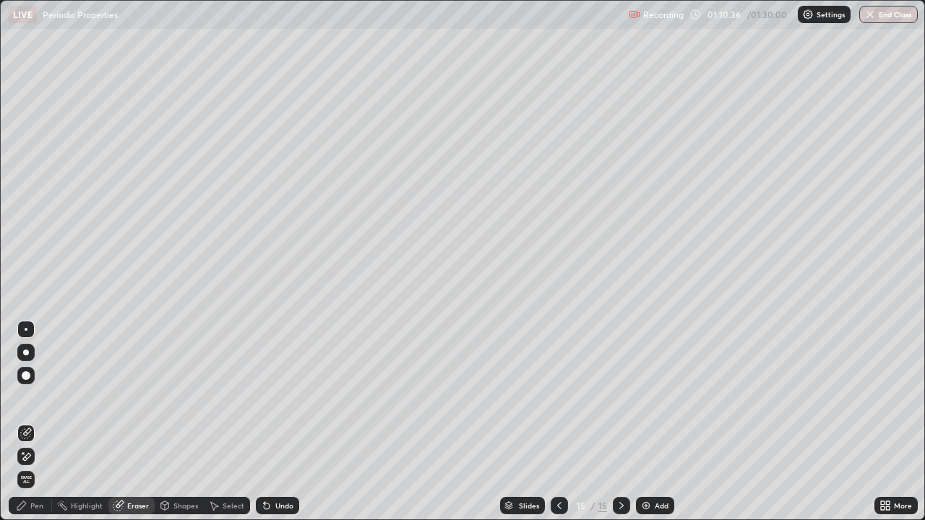
click at [31, 422] on div "Pen" at bounding box center [36, 505] width 13 height 7
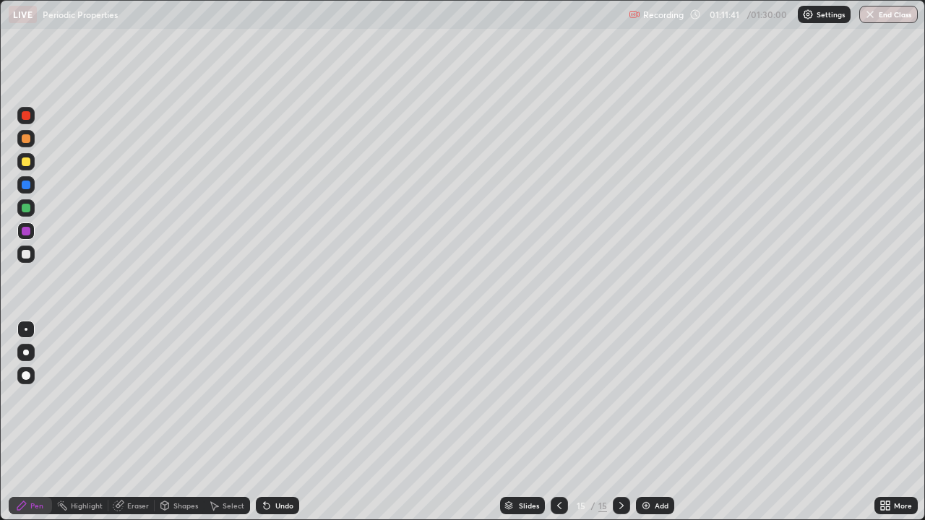
click at [657, 422] on div "Add" at bounding box center [662, 505] width 14 height 7
click at [26, 163] on div at bounding box center [26, 161] width 9 height 9
click at [19, 189] on div at bounding box center [25, 184] width 17 height 17
click at [30, 141] on div at bounding box center [26, 138] width 9 height 9
click at [24, 207] on div at bounding box center [26, 208] width 9 height 9
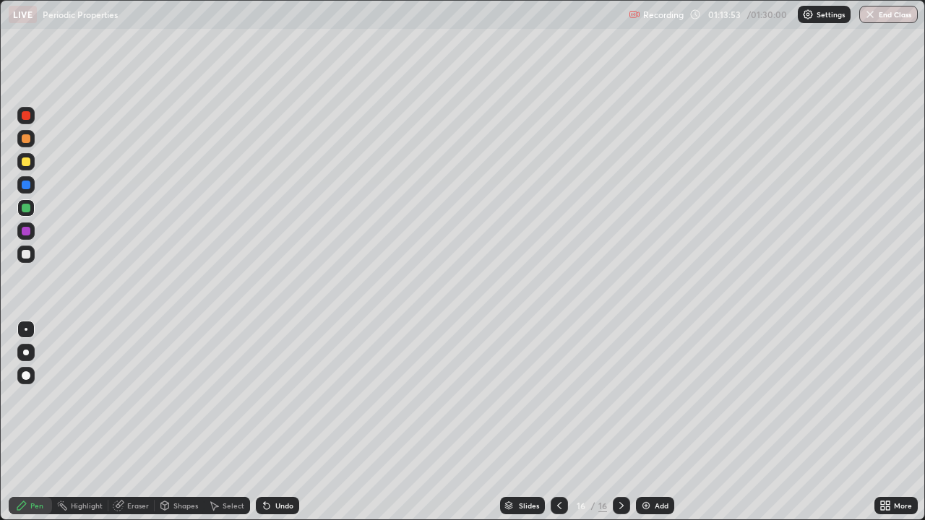
click at [22, 139] on div at bounding box center [26, 138] width 9 height 9
click at [25, 253] on div at bounding box center [26, 254] width 9 height 9
click at [275, 422] on div "Undo" at bounding box center [284, 505] width 18 height 7
click at [26, 165] on div at bounding box center [26, 161] width 9 height 9
click at [30, 252] on div at bounding box center [26, 254] width 9 height 9
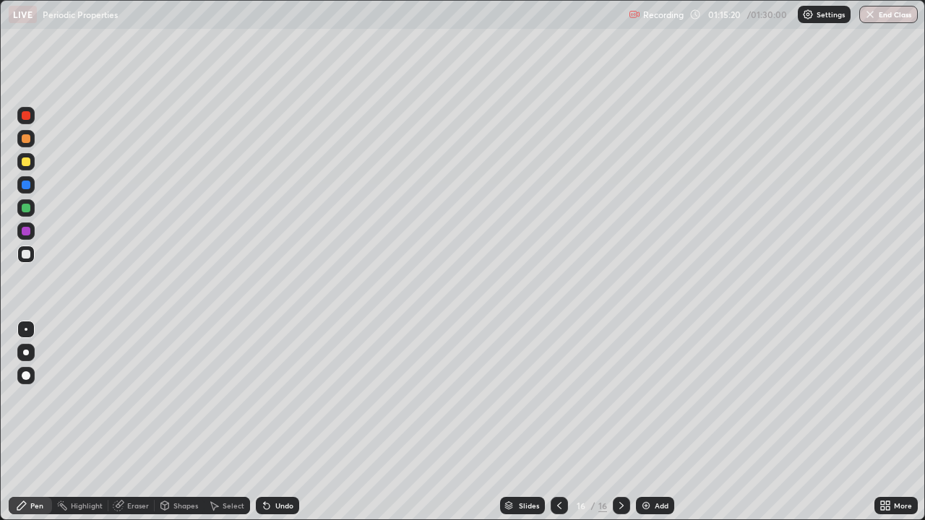
click at [28, 189] on div at bounding box center [26, 185] width 9 height 9
click at [22, 209] on div at bounding box center [26, 208] width 9 height 9
click at [24, 233] on div at bounding box center [26, 231] width 9 height 9
click at [24, 186] on div at bounding box center [26, 185] width 9 height 9
click at [25, 140] on div at bounding box center [26, 138] width 9 height 9
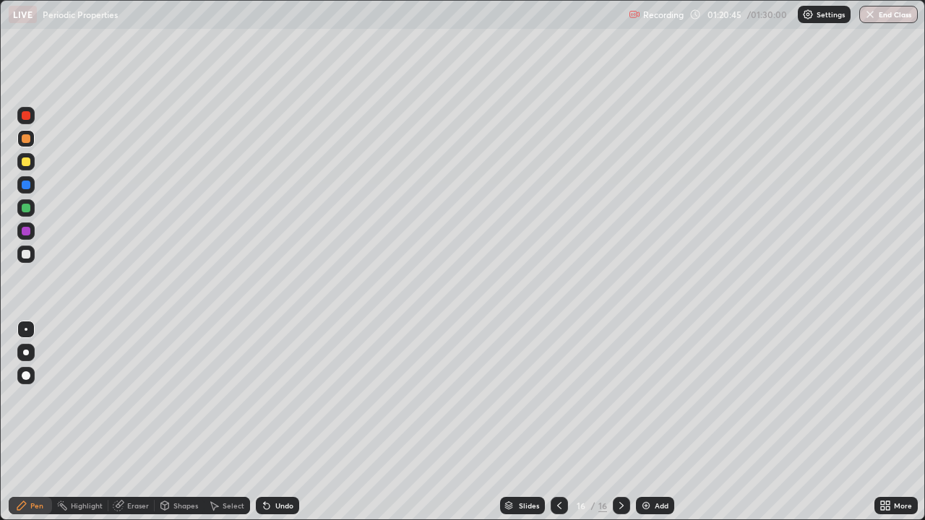
click at [25, 231] on div at bounding box center [26, 231] width 9 height 9
click at [23, 256] on div at bounding box center [26, 254] width 9 height 9
click at [26, 164] on div at bounding box center [26, 161] width 9 height 9
click at [26, 254] on div at bounding box center [26, 254] width 9 height 9
click at [280, 422] on div "Undo" at bounding box center [284, 505] width 18 height 7
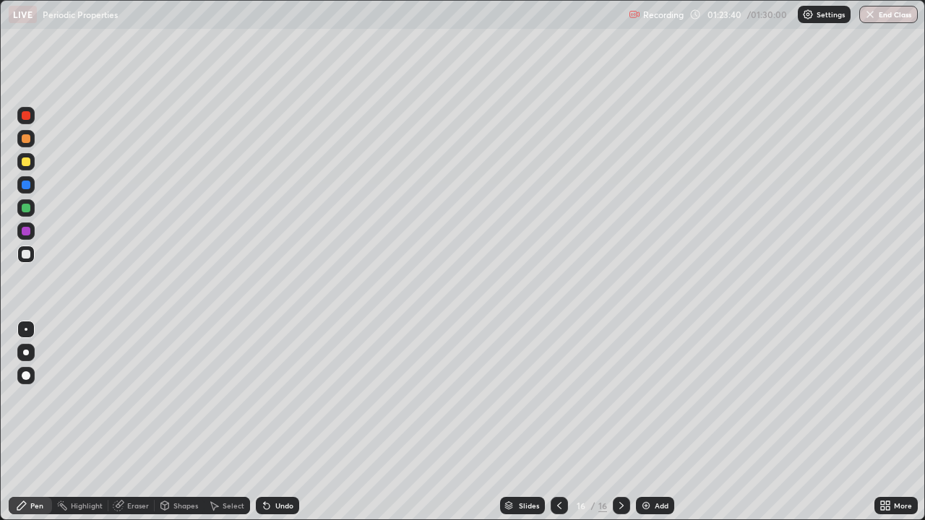
click at [269, 422] on div "Undo" at bounding box center [277, 505] width 43 height 17
click at [24, 163] on div at bounding box center [26, 161] width 9 height 9
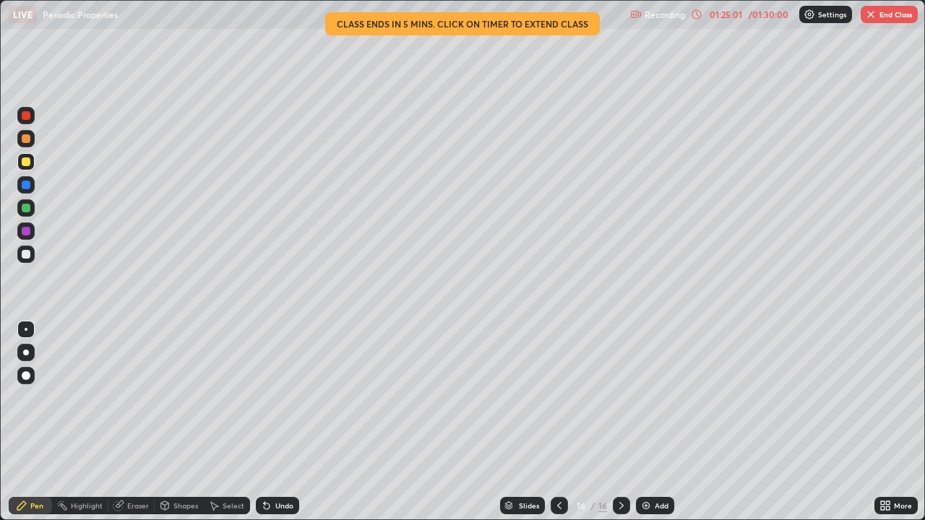
click at [558, 422] on icon at bounding box center [559, 506] width 12 height 12
click at [557, 422] on icon at bounding box center [559, 506] width 12 height 12
click at [558, 422] on icon at bounding box center [559, 506] width 12 height 12
click at [550, 422] on div at bounding box center [558, 505] width 17 height 17
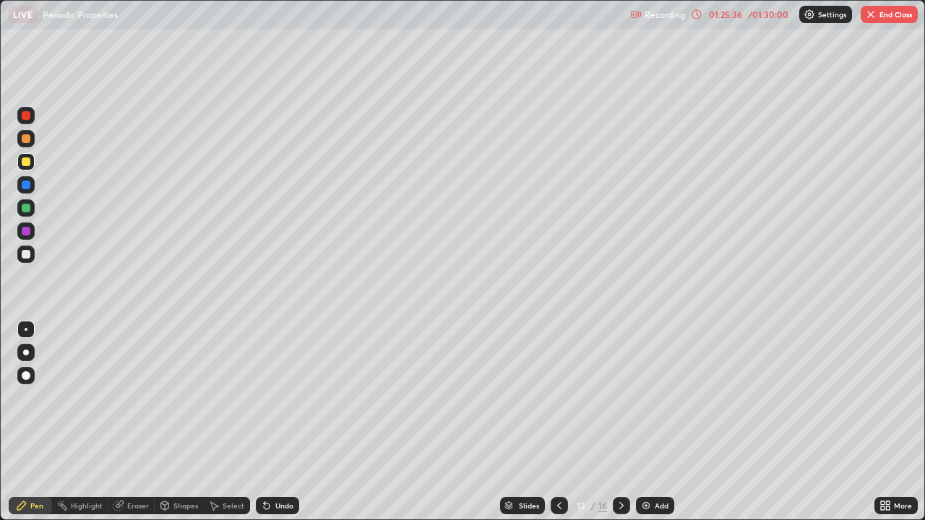
click at [620, 422] on icon at bounding box center [621, 506] width 12 height 12
click at [627, 422] on div at bounding box center [621, 505] width 17 height 17
click at [626, 422] on div at bounding box center [621, 505] width 17 height 17
click at [655, 422] on div "Add" at bounding box center [662, 505] width 14 height 7
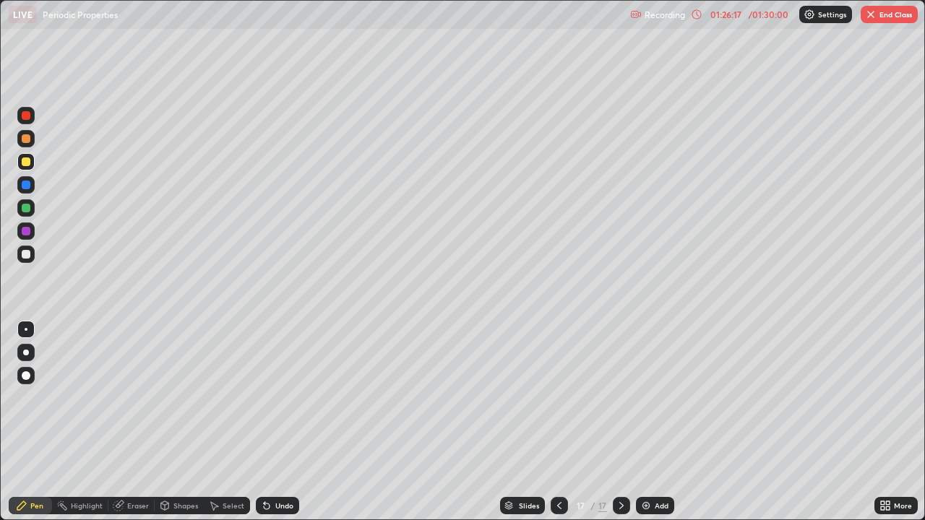
click at [31, 163] on div at bounding box center [25, 161] width 17 height 17
click at [693, 15] on icon at bounding box center [697, 15] width 12 height 12
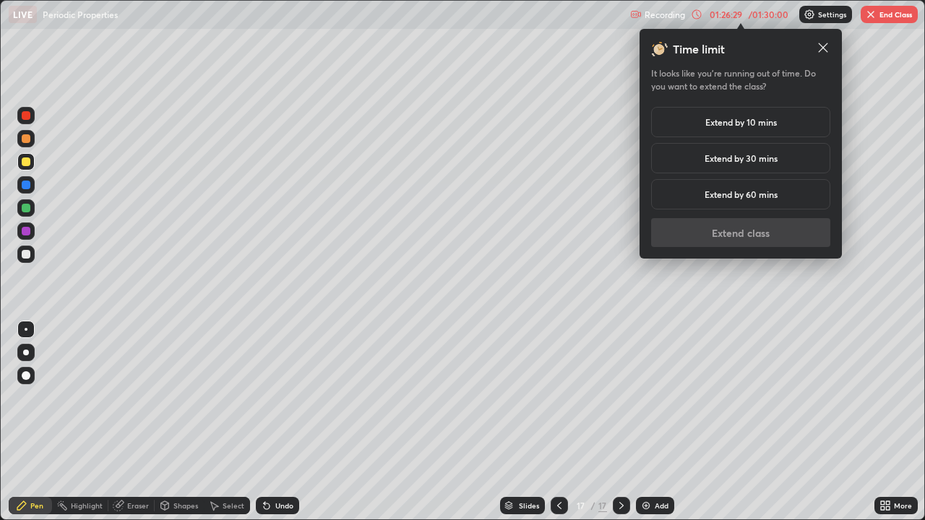
click at [717, 124] on h5 "Extend by 10 mins" at bounding box center [741, 122] width 72 height 13
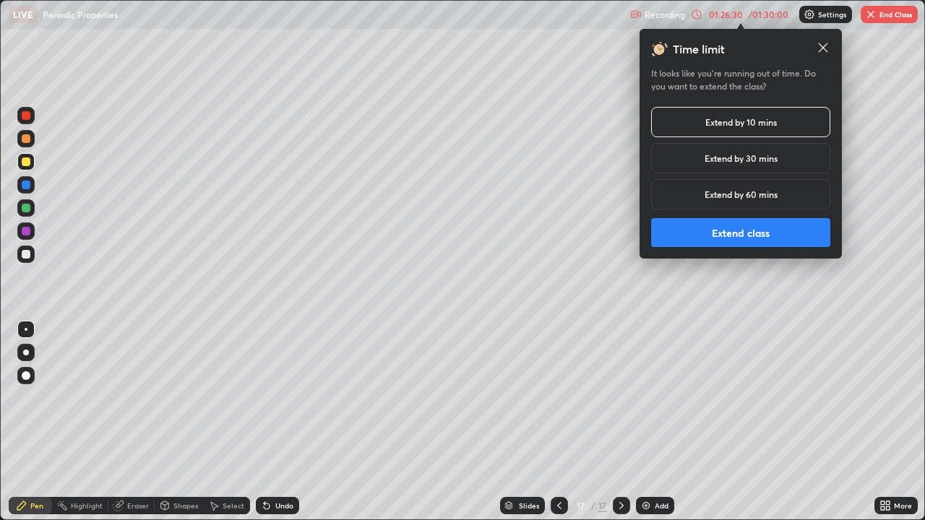
click at [714, 236] on button "Extend class" at bounding box center [740, 232] width 179 height 29
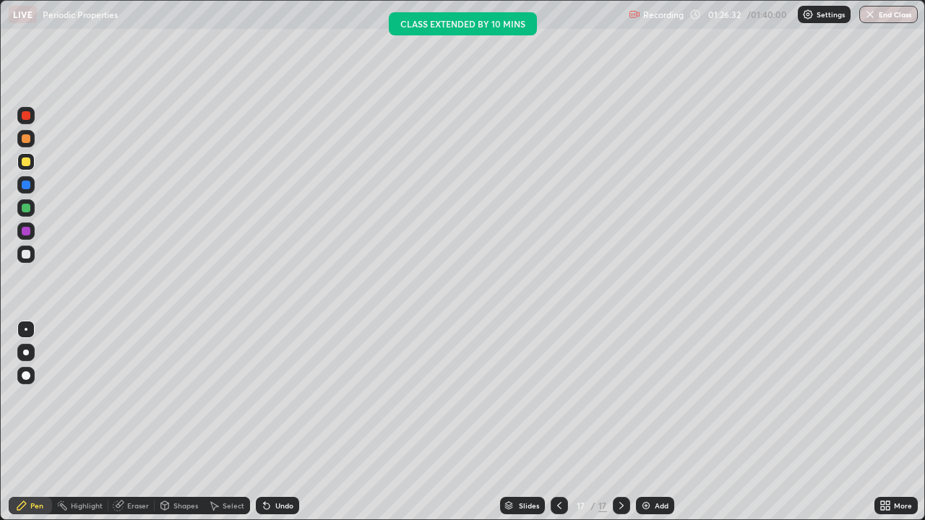
click at [285, 422] on div "Undo" at bounding box center [284, 505] width 18 height 7
click at [288, 422] on div "Undo" at bounding box center [284, 505] width 18 height 7
click at [285, 422] on div "Undo" at bounding box center [284, 505] width 18 height 7
click at [655, 422] on div "Add" at bounding box center [662, 505] width 14 height 7
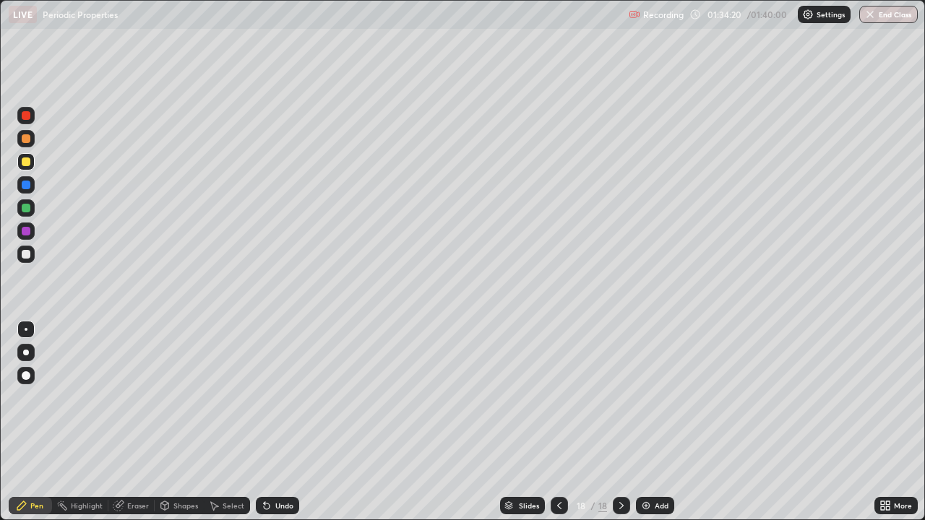
click at [879, 15] on button "End Class" at bounding box center [888, 14] width 59 height 17
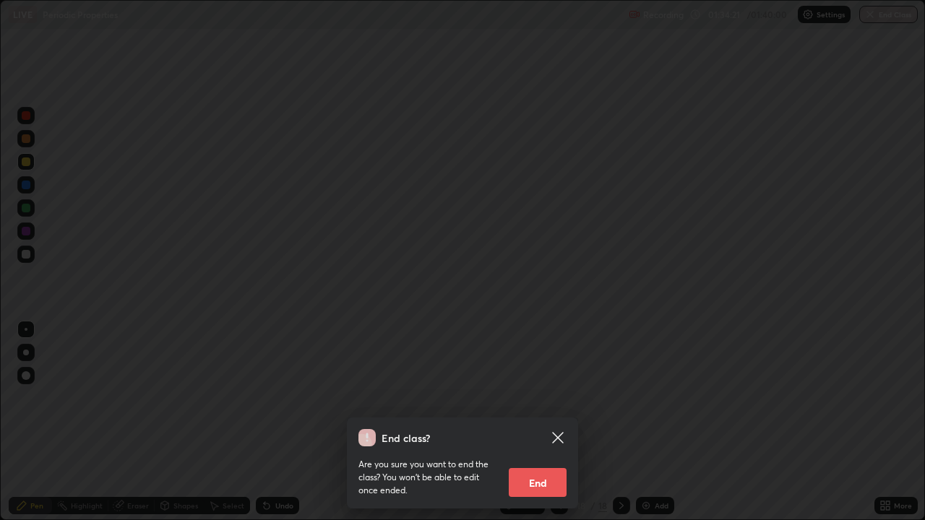
click at [542, 422] on button "End" at bounding box center [538, 482] width 58 height 29
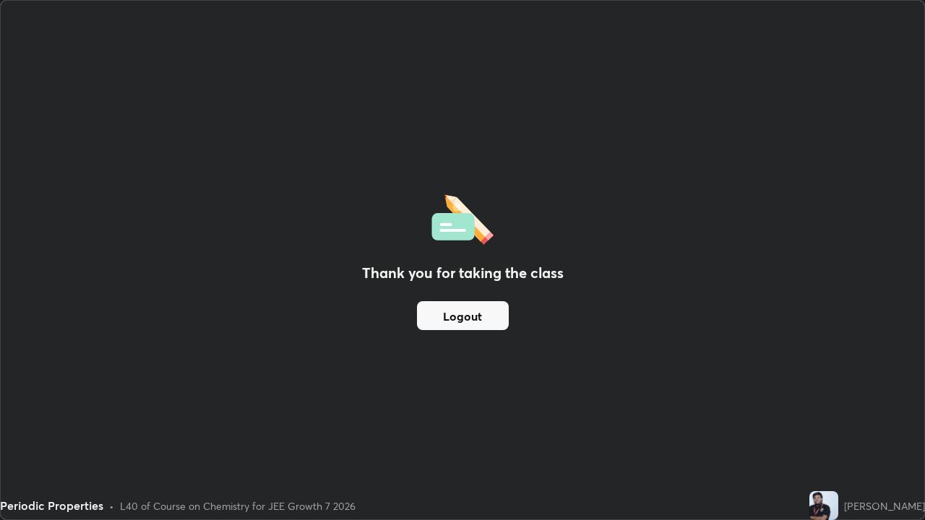
click at [482, 316] on button "Logout" at bounding box center [463, 315] width 92 height 29
